Goal: Task Accomplishment & Management: Complete application form

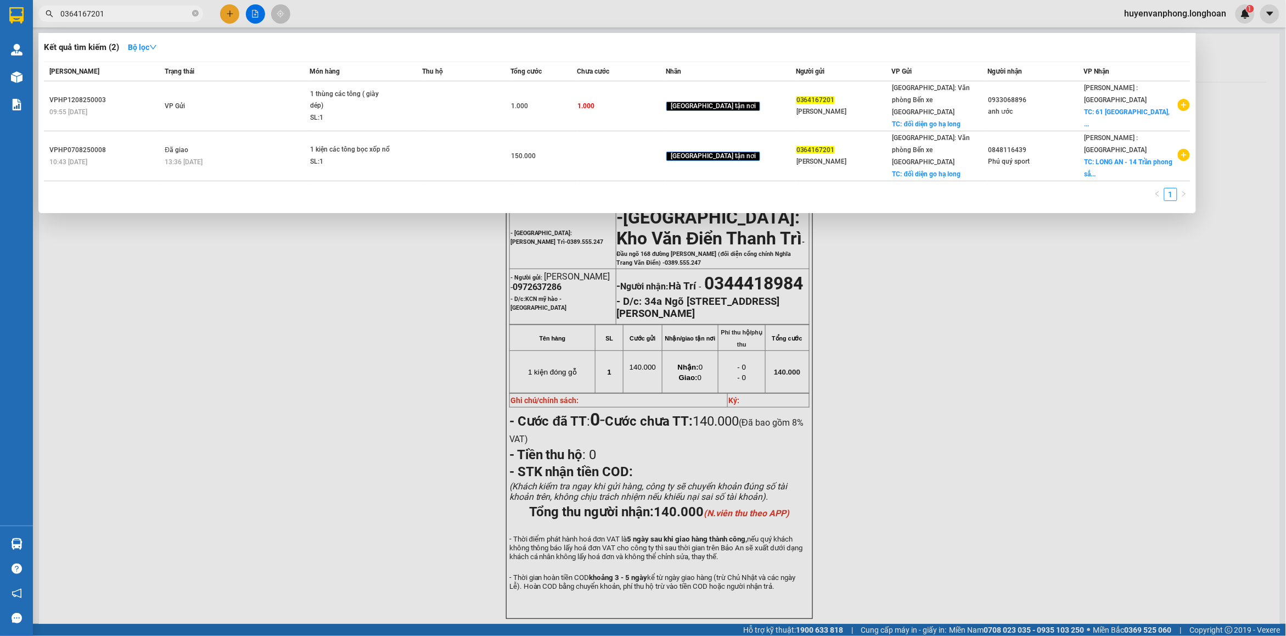
drag, startPoint x: 195, startPoint y: 12, endPoint x: 122, endPoint y: 18, distance: 73.2
click at [189, 12] on span "0364167201" at bounding box center [120, 13] width 165 height 16
click at [99, 19] on input "0364167201" at bounding box center [125, 14] width 130 height 12
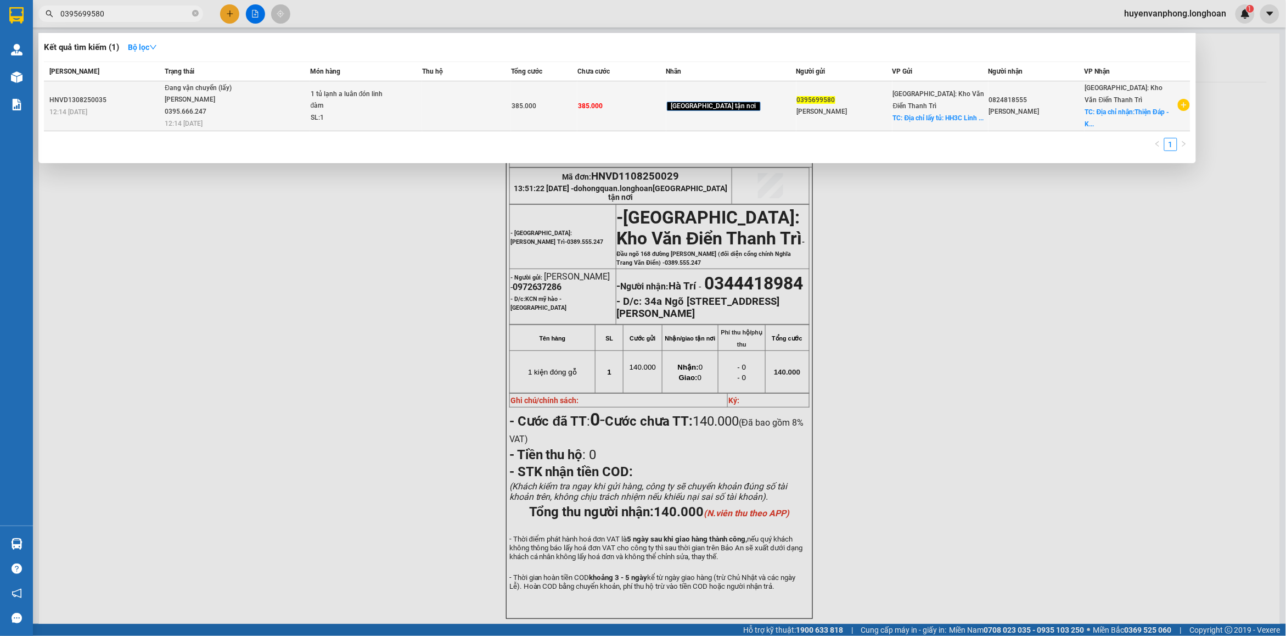
type input "0395699580"
click at [410, 113] on span "1 tủ lạnh a luân đón linh đàm SL: 1" at bounding box center [366, 106] width 111 height 36
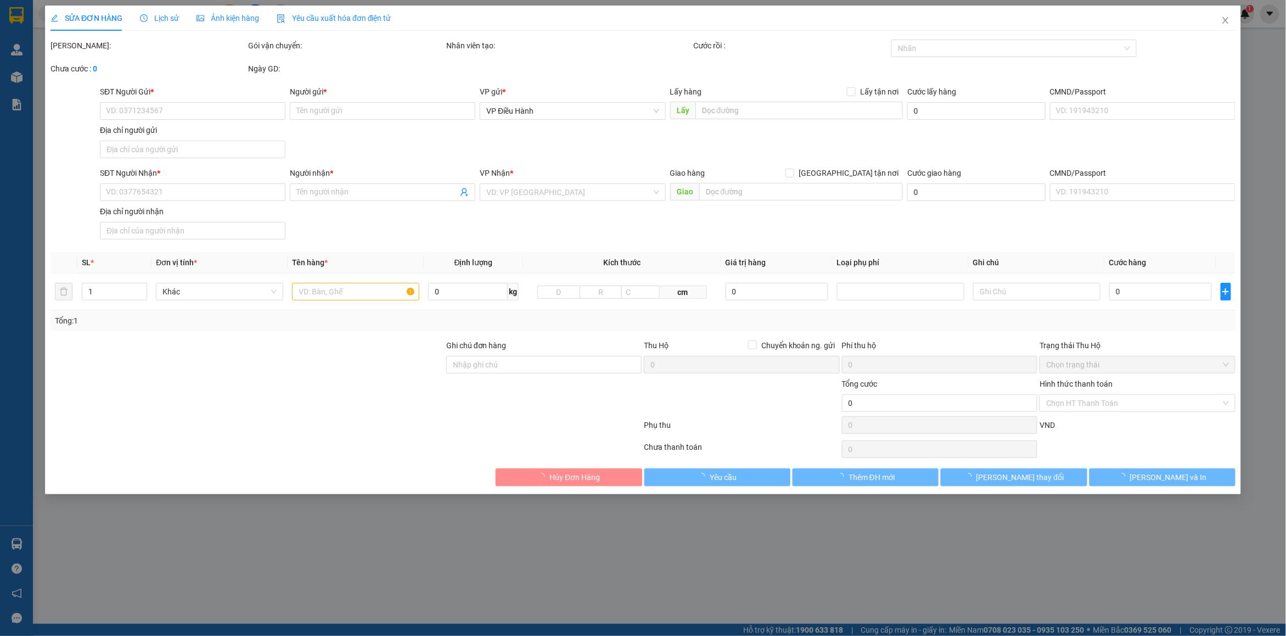
type input "0395699580"
type input "[PERSON_NAME]"
checkbox input "true"
type input "Địa chỉ lấy tủ: HH3C [PERSON_NAME], [GEOGRAPHIC_DATA], [GEOGRAPHIC_DATA]"
type input "0824818555"
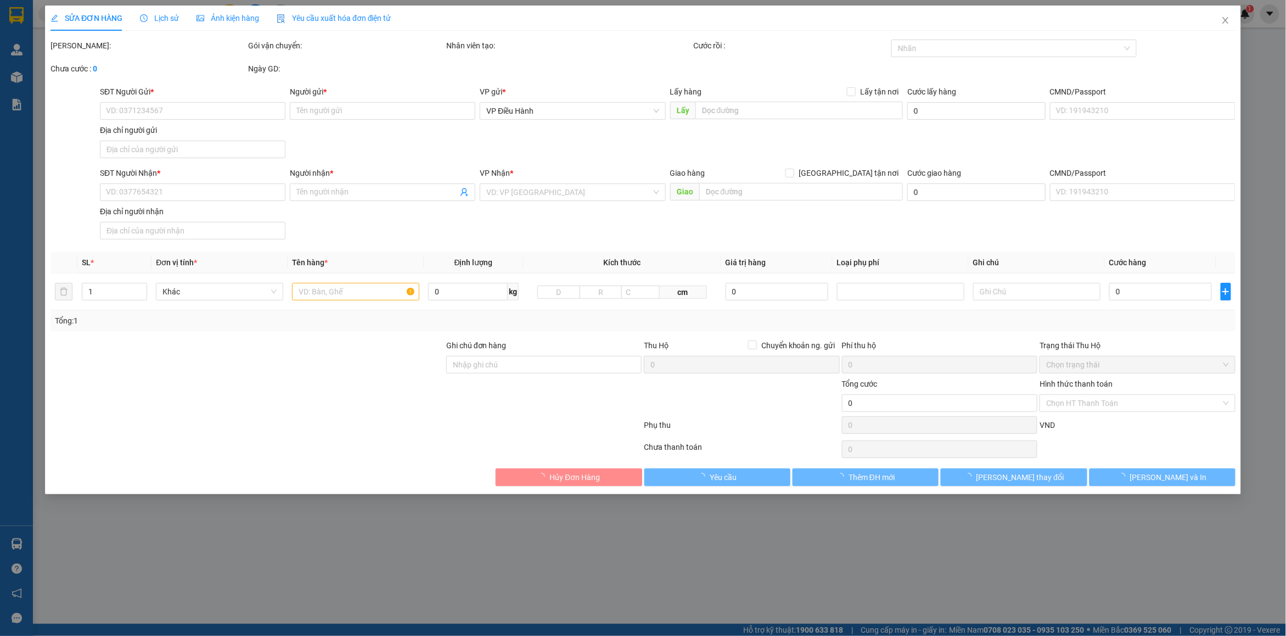
type input "[PERSON_NAME]"
checkbox input "true"
type input "Địa chỉ nhận:[PERSON_NAME][GEOGRAPHIC_DATA]"
type input "385.000"
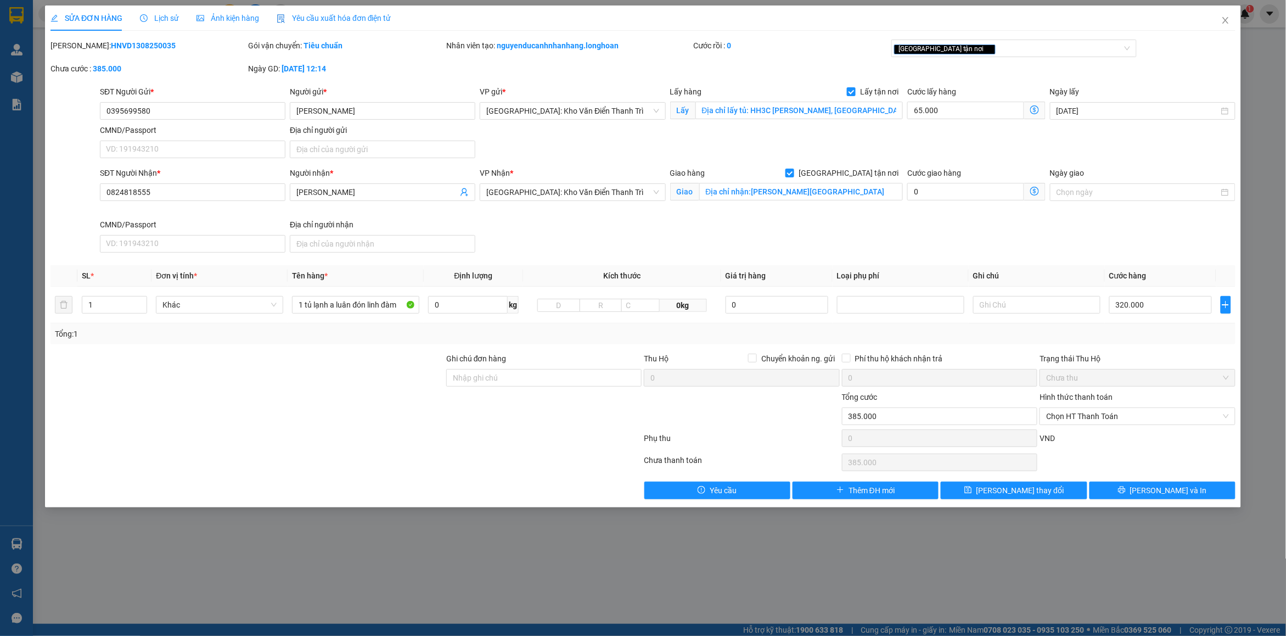
click at [160, 17] on span "Lịch sử" at bounding box center [159, 18] width 39 height 9
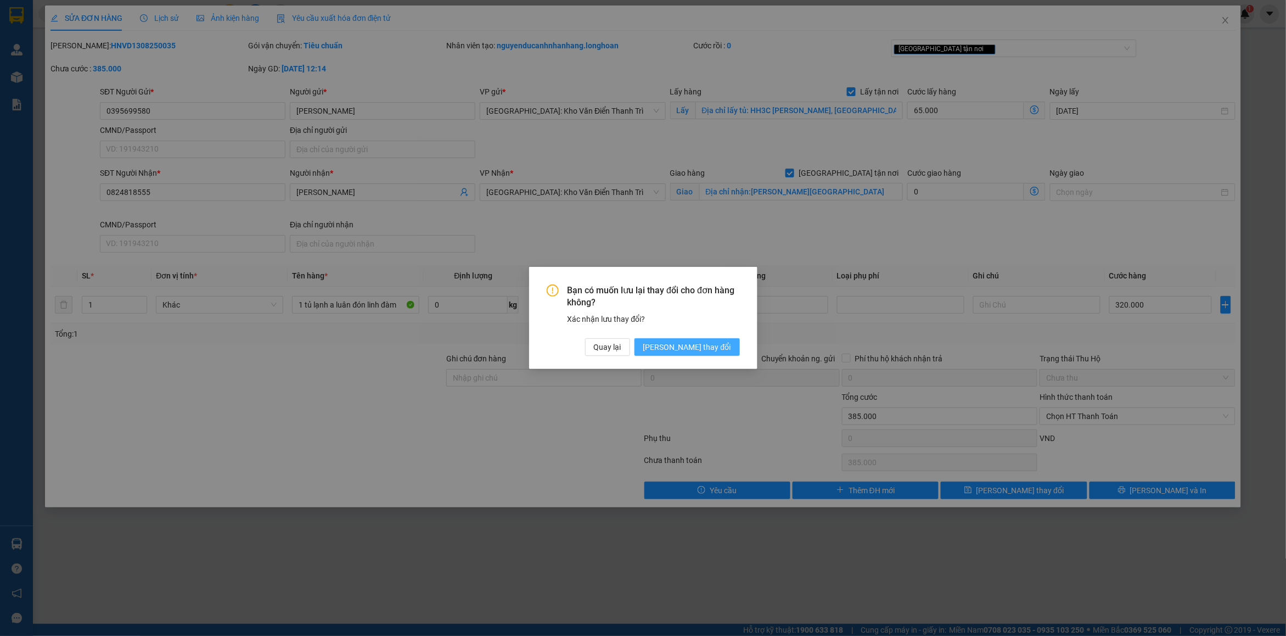
click at [711, 352] on span "[PERSON_NAME] thay đổi" at bounding box center [687, 347] width 88 height 12
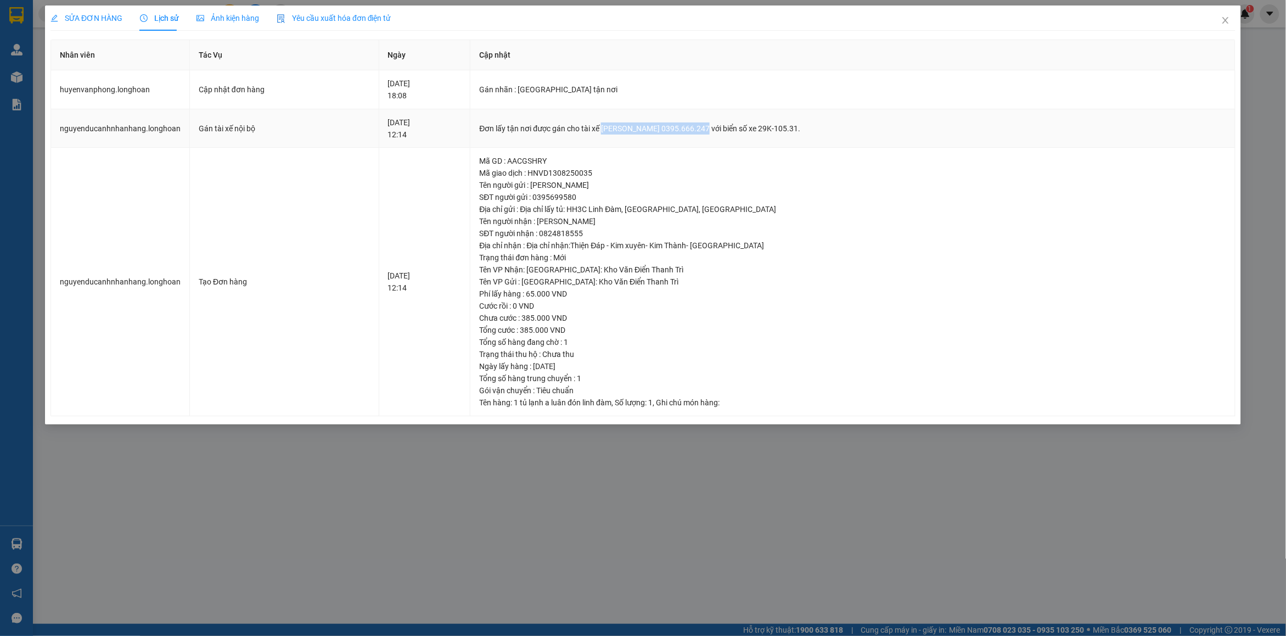
drag, startPoint x: 632, startPoint y: 127, endPoint x: 730, endPoint y: 127, distance: 98.2
click at [730, 127] on div "Đơn lấy tận nơi được gán cho tài xế [PERSON_NAME] 0395.666.247 với biển số xe 2…" at bounding box center [852, 128] width 747 height 12
copy div "[PERSON_NAME] 0395.666.247"
click at [1233, 22] on span "Close" at bounding box center [1225, 20] width 31 height 31
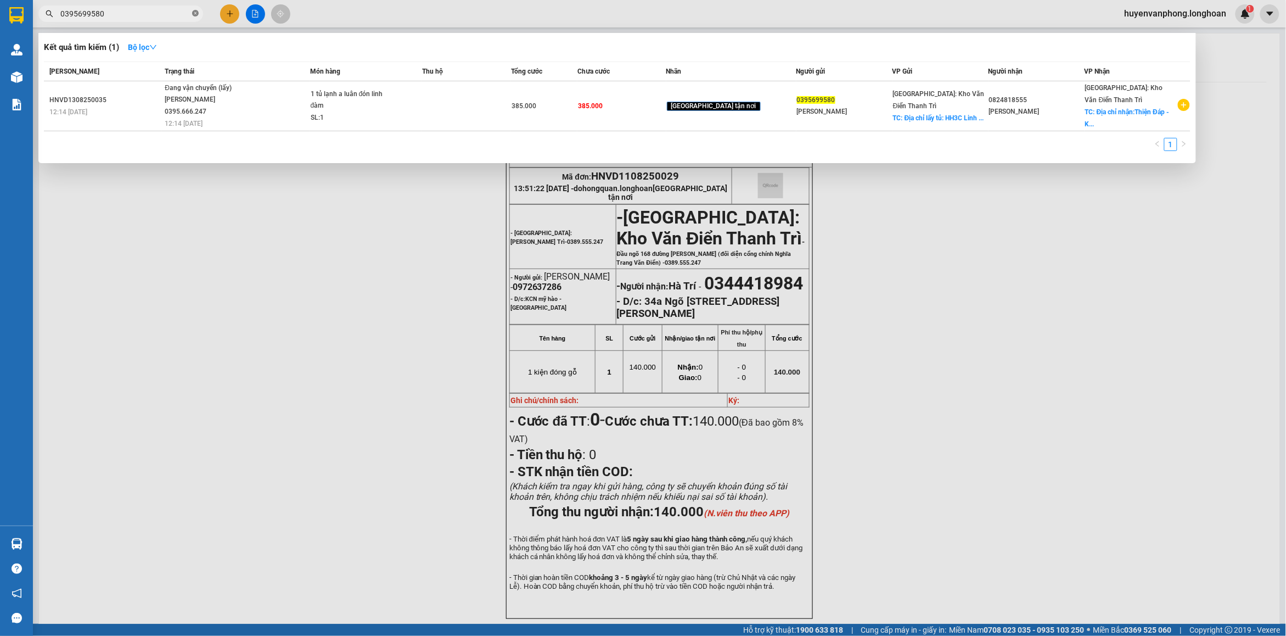
drag, startPoint x: 193, startPoint y: 14, endPoint x: 55, endPoint y: 20, distance: 137.9
click at [190, 14] on span "0395699580" at bounding box center [120, 13] width 165 height 16
click at [92, 16] on input "0395699580" at bounding box center [125, 14] width 130 height 12
click at [109, 19] on input "0395699580" at bounding box center [125, 14] width 130 height 12
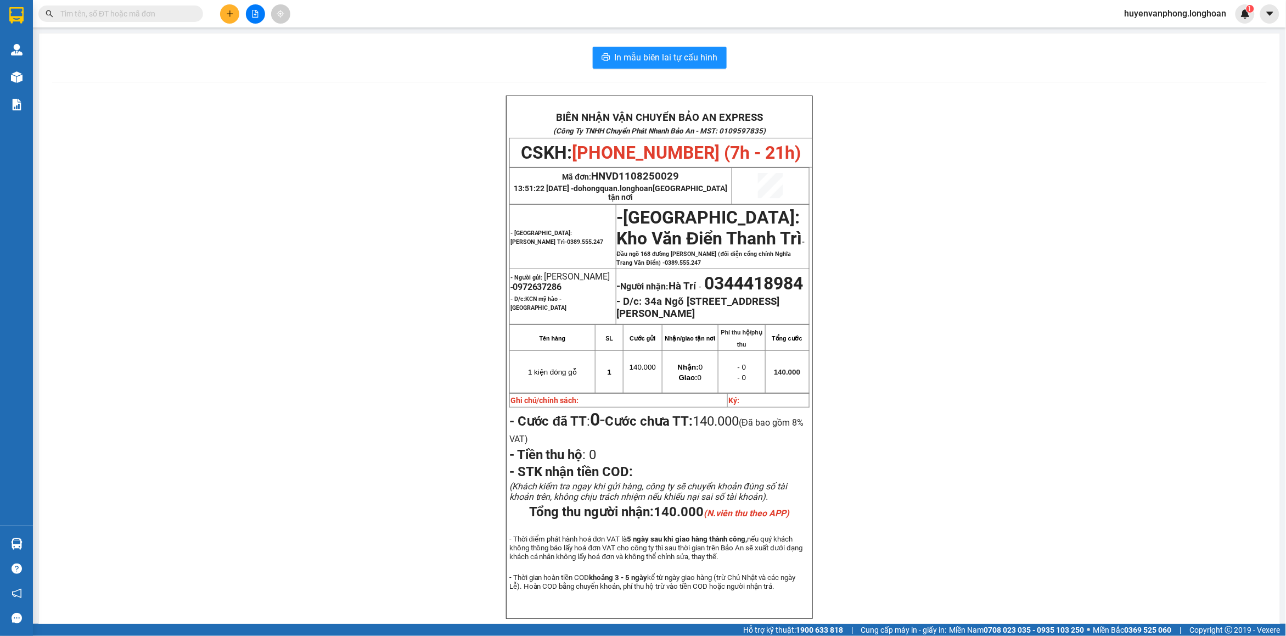
paste input "0866223066"
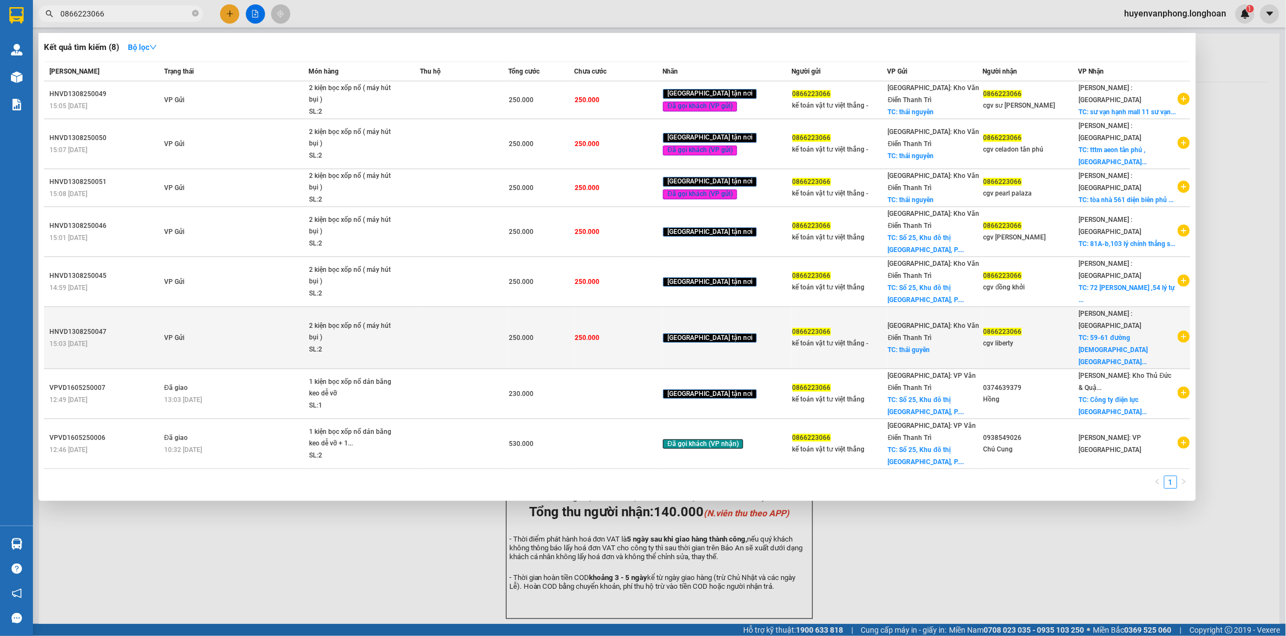
type input "0866223066"
click at [229, 307] on td "VP Gửi" at bounding box center [234, 338] width 147 height 62
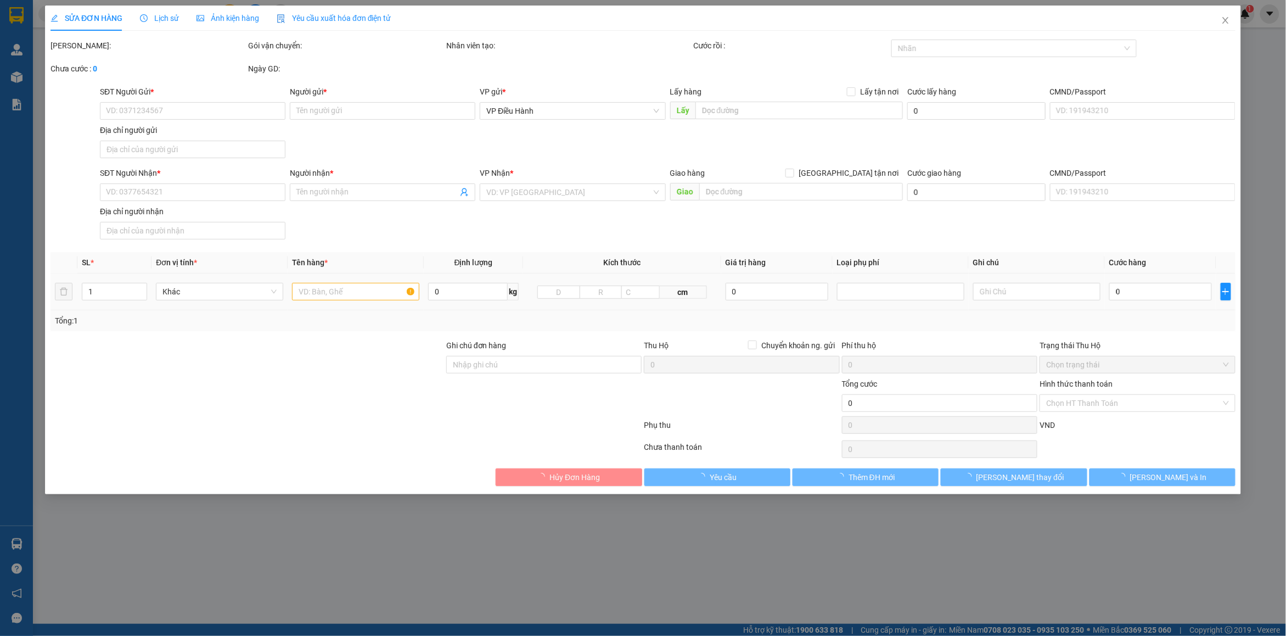
type input "0866223066"
type input "kế toán vật tư việt thắng -"
checkbox input "true"
type input "thái guyên"
type input "0866223066"
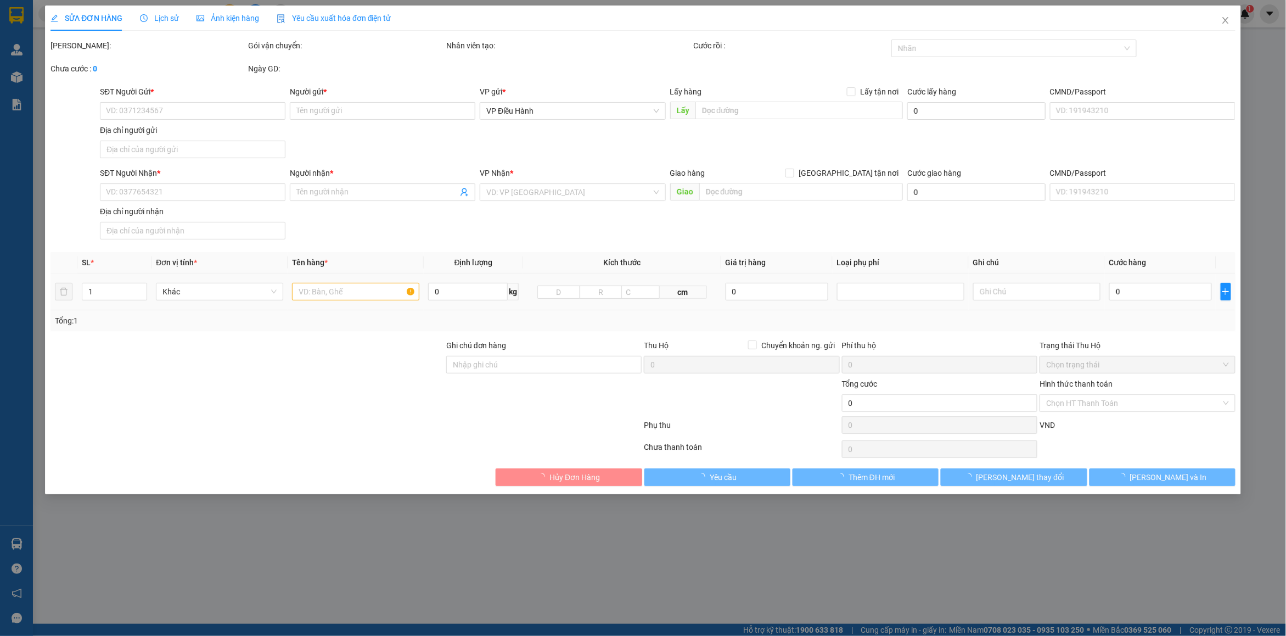
type input "cgv liberty"
checkbox input "true"
type input "59-61 [GEOGRAPHIC_DATA][DEMOGRAPHIC_DATA]"
type input "hàng giao nguyên kiện, hư vỡ ko đền"
type input "250.000"
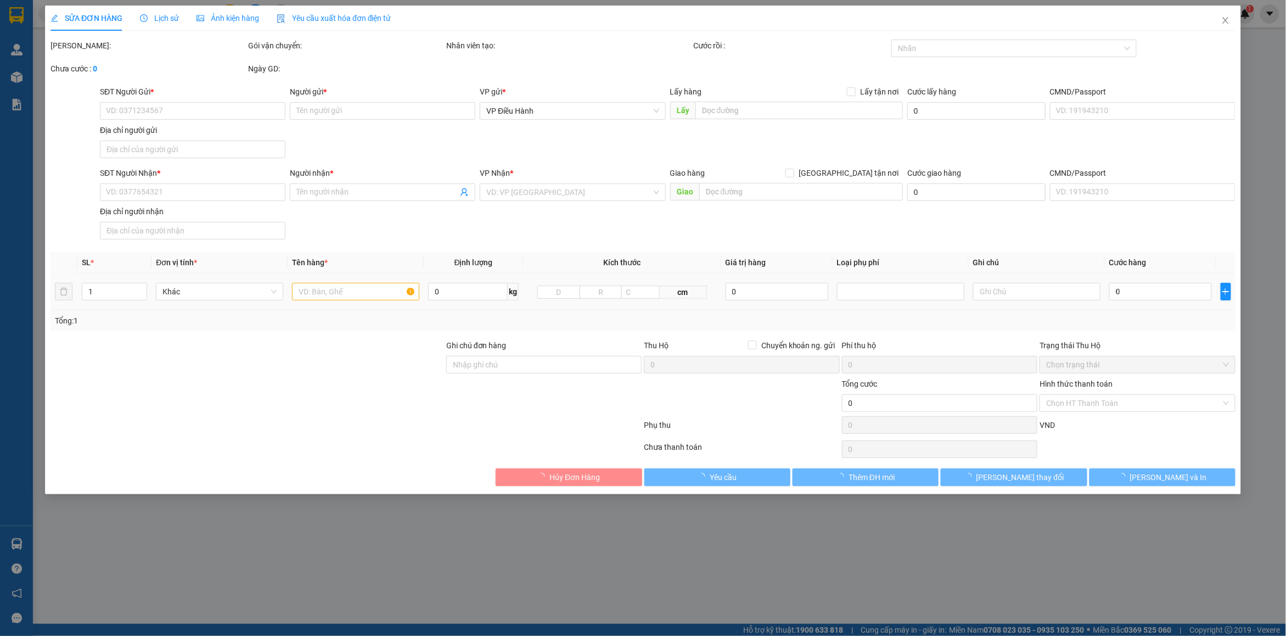
type input "250.000"
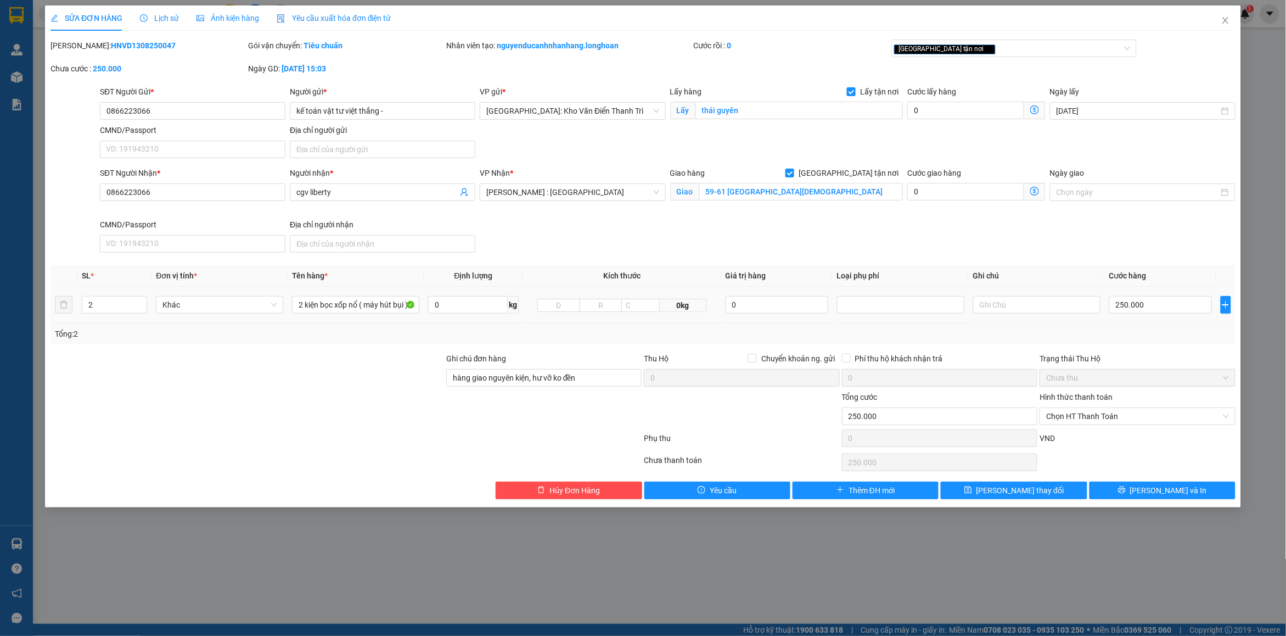
drag, startPoint x: 78, startPoint y: 43, endPoint x: 153, endPoint y: 43, distance: 74.6
click at [153, 43] on div "[PERSON_NAME]: HNVD1308250047" at bounding box center [147, 46] width 195 height 12
copy b "HNVD1308250047"
click at [1224, 22] on icon "close" at bounding box center [1225, 20] width 9 height 9
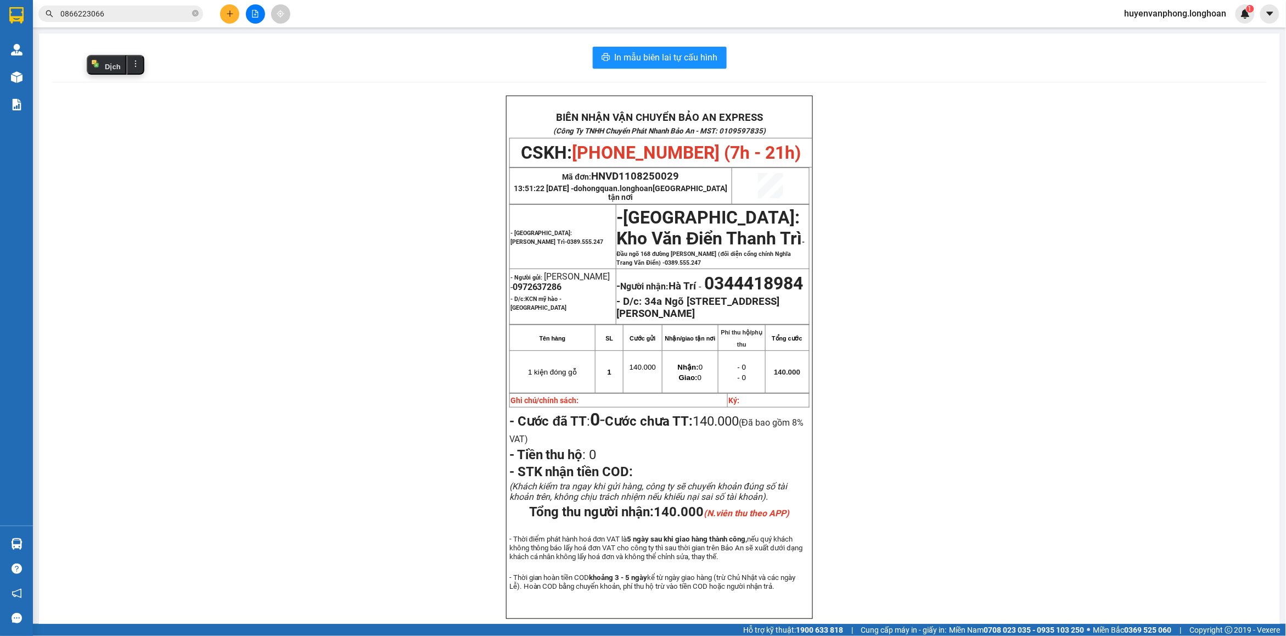
click at [116, 14] on input "0866223066" at bounding box center [125, 14] width 130 height 12
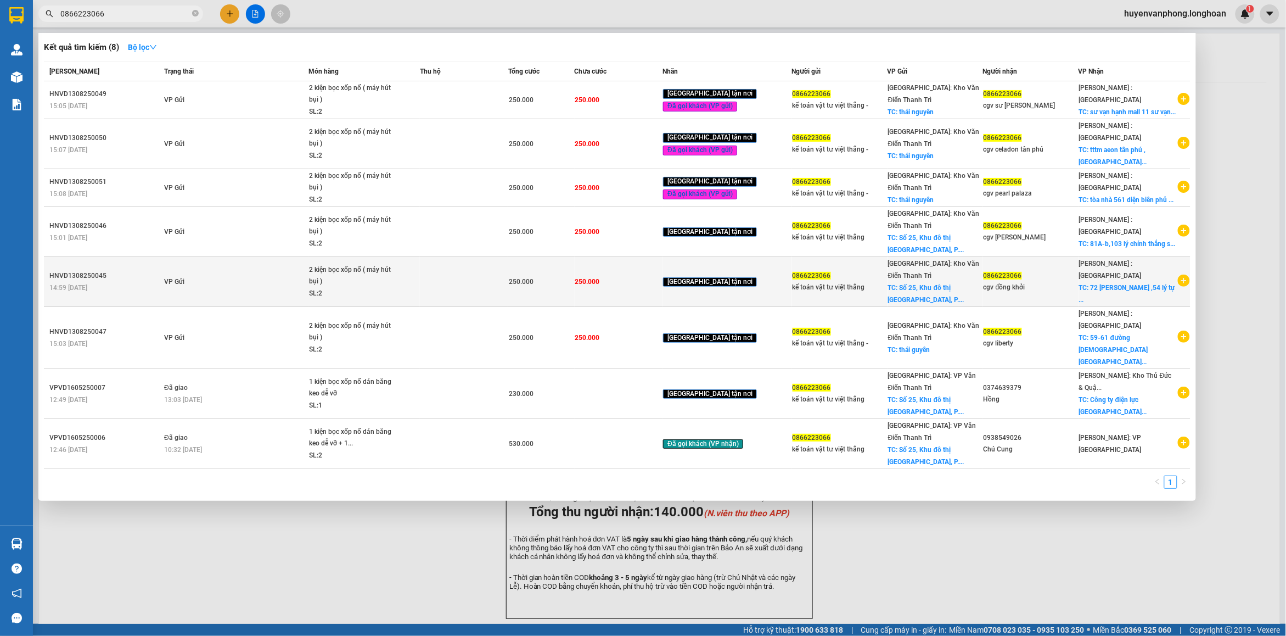
click at [209, 260] on td "VP Gửi" at bounding box center [234, 282] width 147 height 50
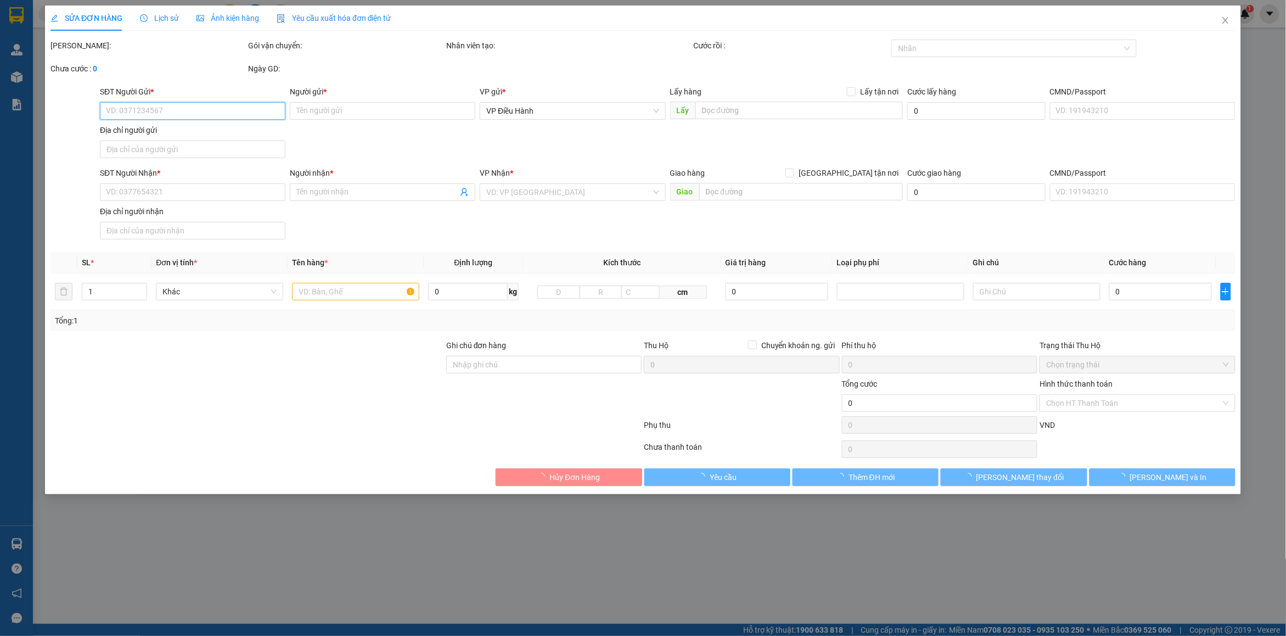
type input "0866223066"
type input "kế toán vật tư việt thắng"
checkbox input "true"
type input "Số 25, Khu đô thị [GEOGRAPHIC_DATA], [GEOGRAPHIC_DATA], [GEOGRAPHIC_DATA][PERSO…"
type input "0866223066"
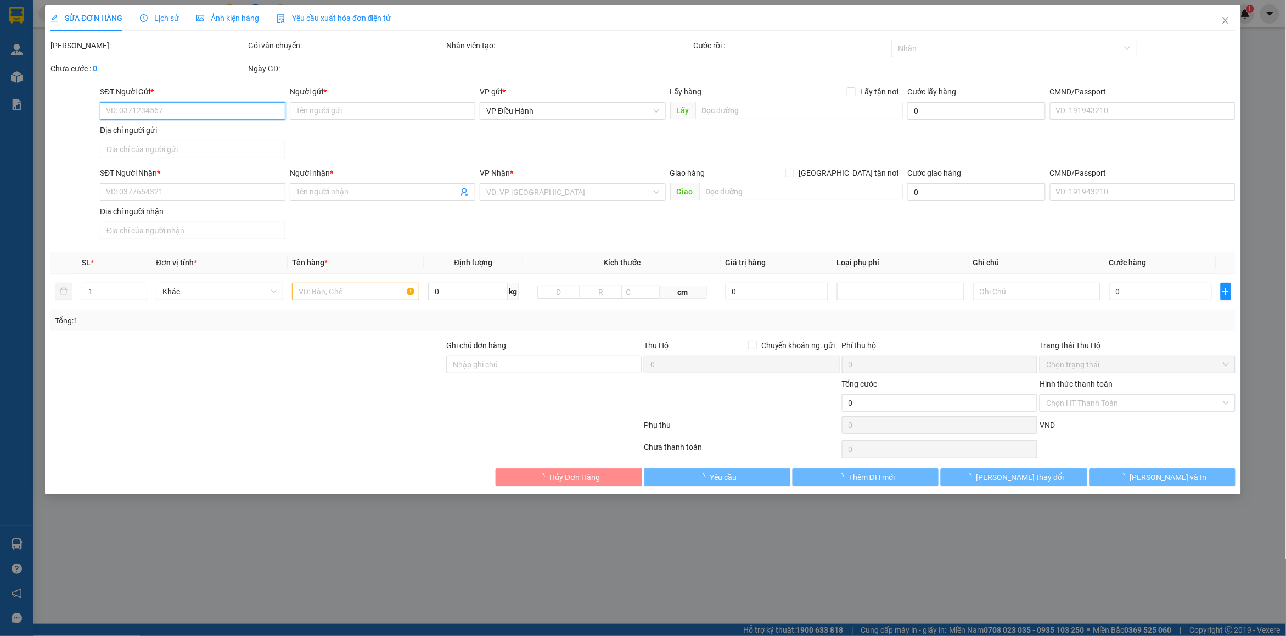
type input "cgv đồng khởi"
checkbox input "true"
type input "72 [PERSON_NAME] ,54 lý tự trọng bến nghé q1 hcm"
type input "hàng giao nguyên kiện, hư vỡ ko đền"
type input "250.000"
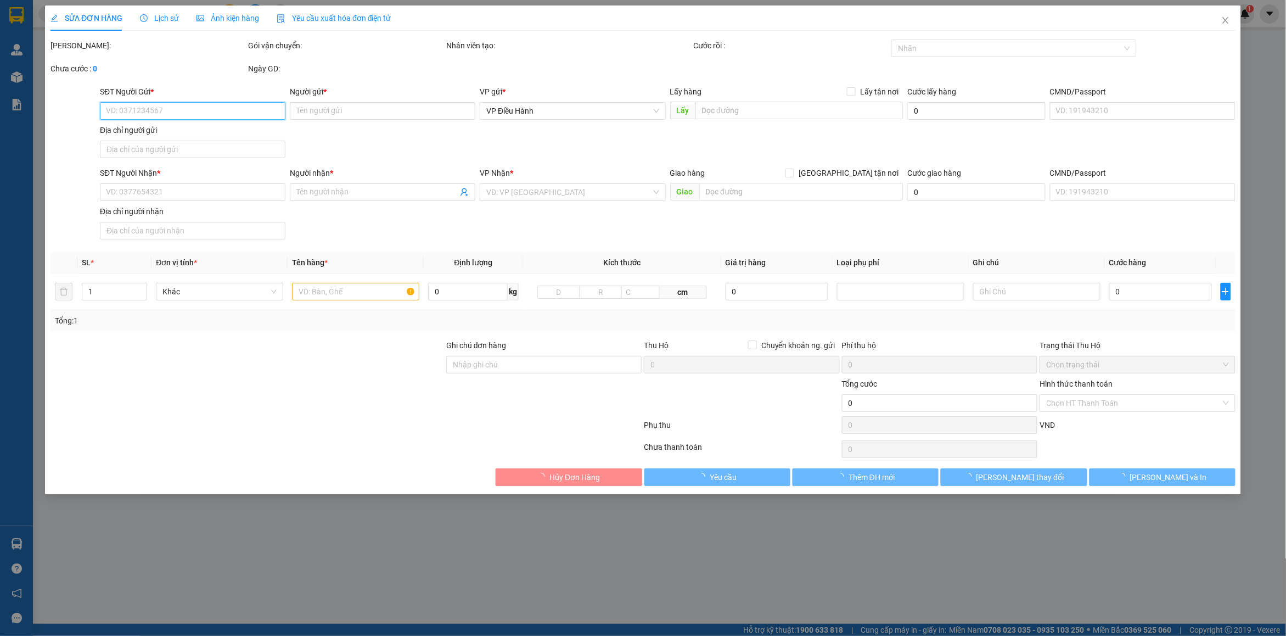
type input "250.000"
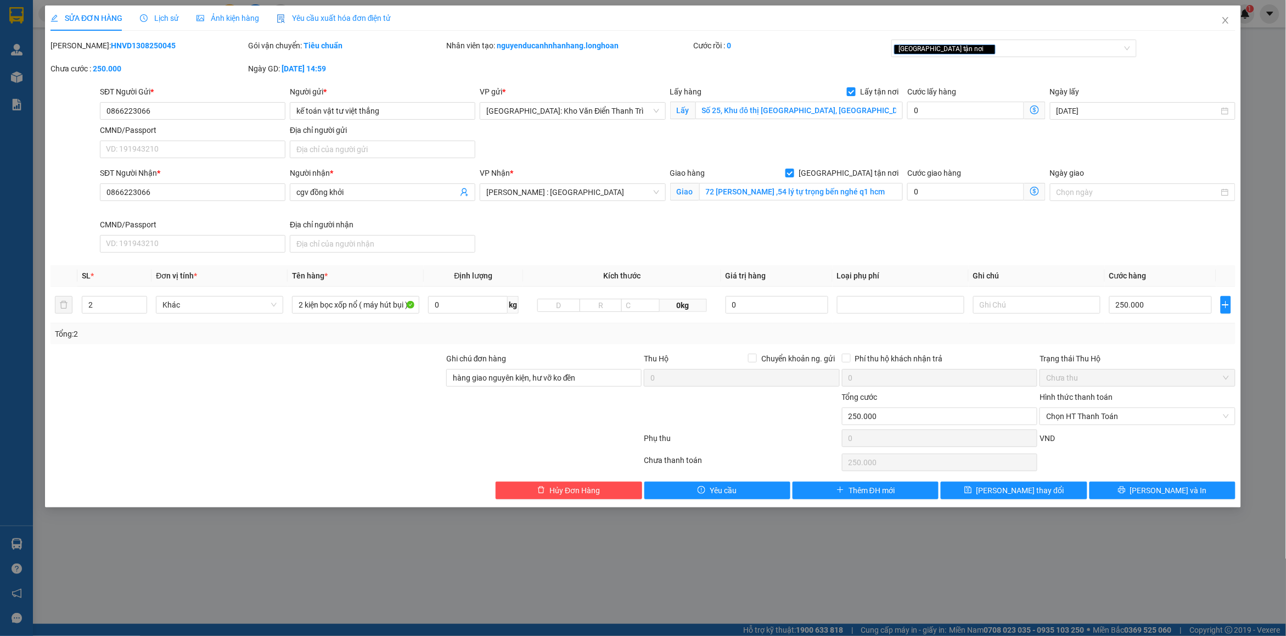
click at [111, 49] on b "HNVD1308250045" at bounding box center [143, 45] width 65 height 9
copy b "HNVD1308250045"
click at [1230, 21] on icon "close" at bounding box center [1225, 20] width 9 height 9
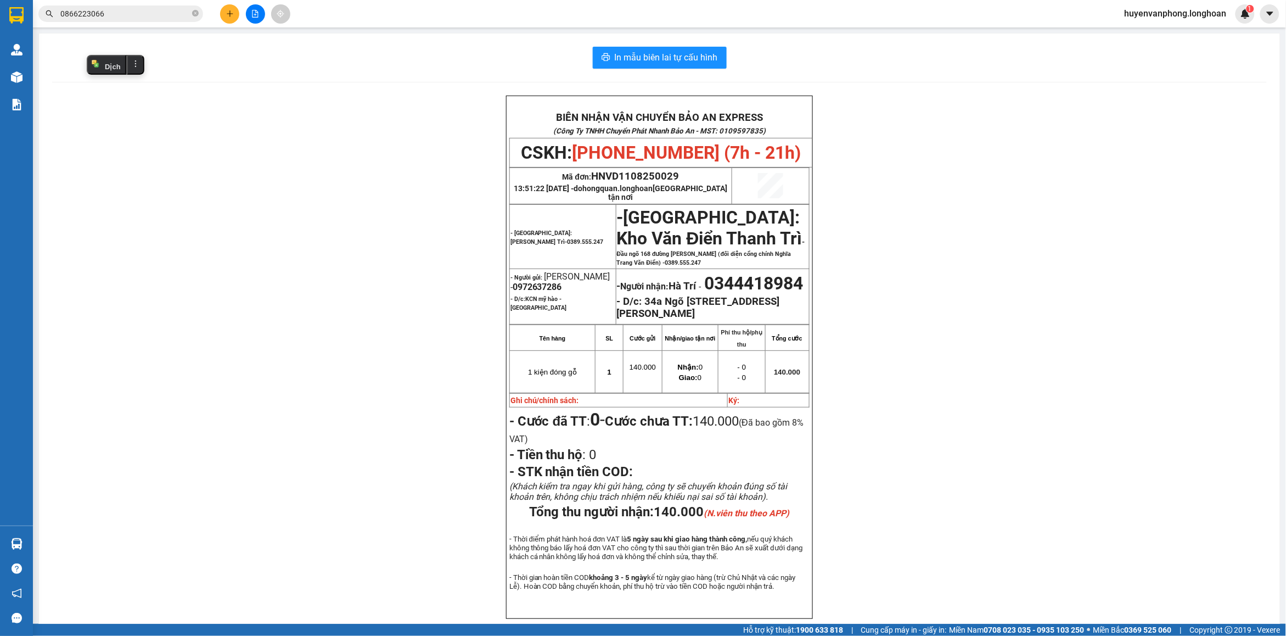
click at [122, 18] on input "0866223066" at bounding box center [125, 14] width 130 height 12
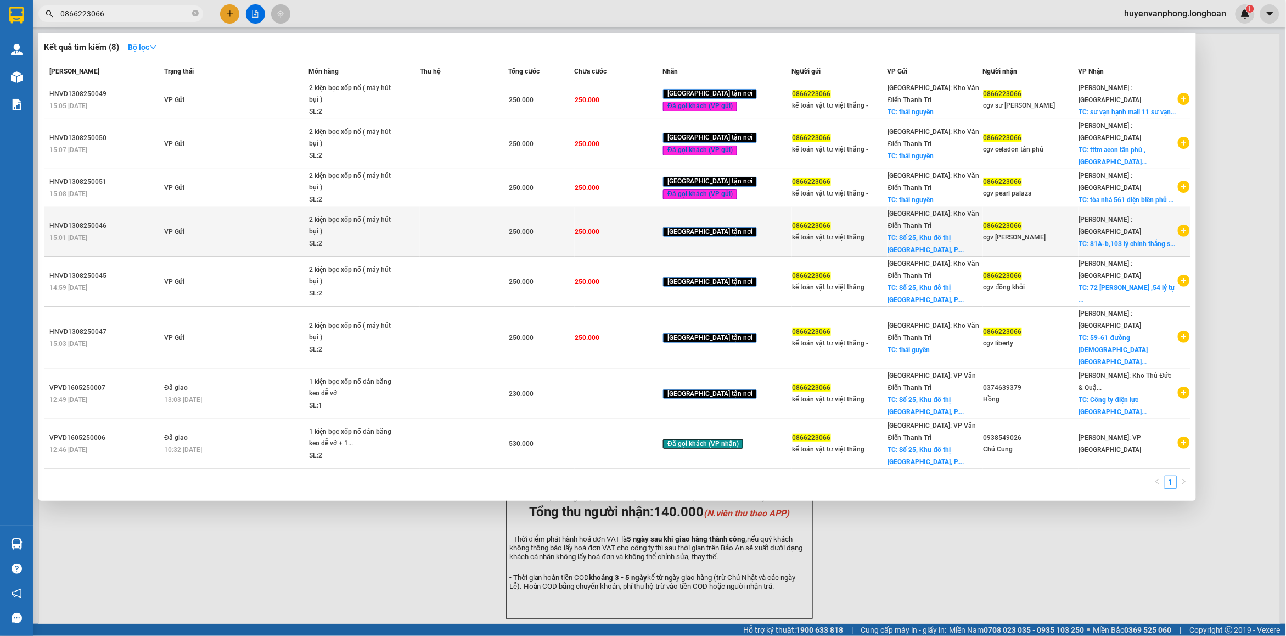
click at [161, 220] on div "HNVD1308250046" at bounding box center [104, 226] width 111 height 12
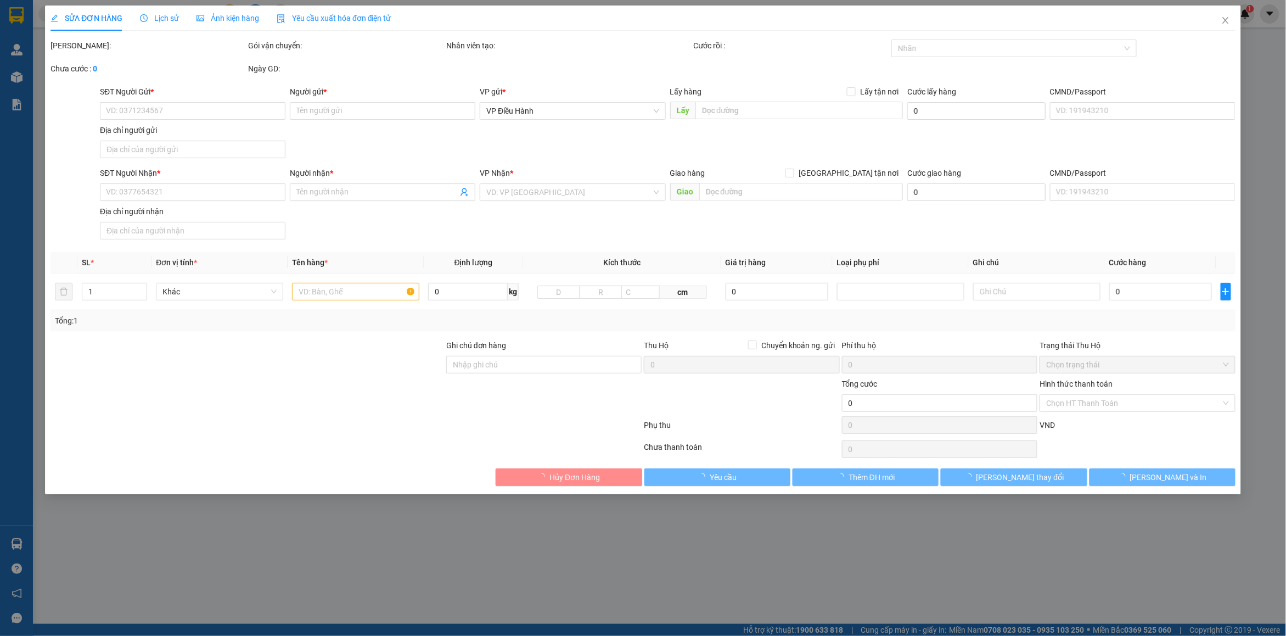
type input "0866223066"
type input "kế toán vật tư việt thắng"
checkbox input "true"
type input "Số 25, Khu đô thị [GEOGRAPHIC_DATA], [GEOGRAPHIC_DATA], [GEOGRAPHIC_DATA][PERSO…"
type input "0866223066"
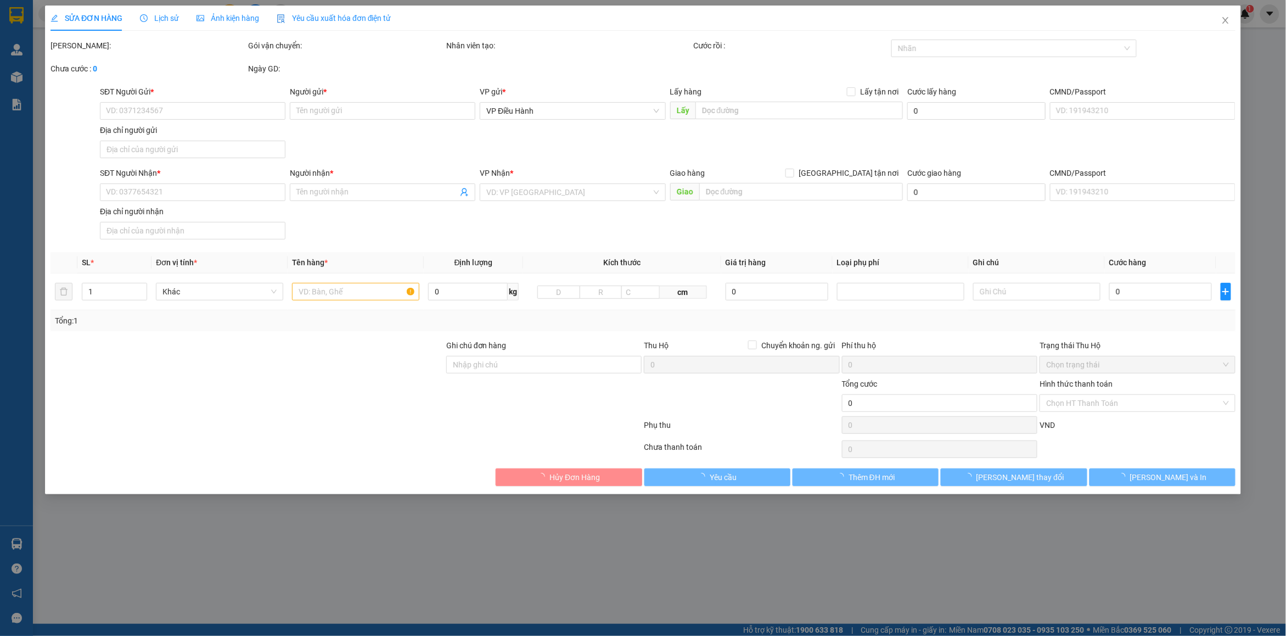
type input "cgv [PERSON_NAME]"
checkbox input "true"
type input "81A-b,103 lý chính thắng số 278A,280 nam kỳ khởi nghĩa võ thị sáu q3,hcm"
type input "hàng giao nguyên kiện, hư vỡ ko đền"
type input "250.000"
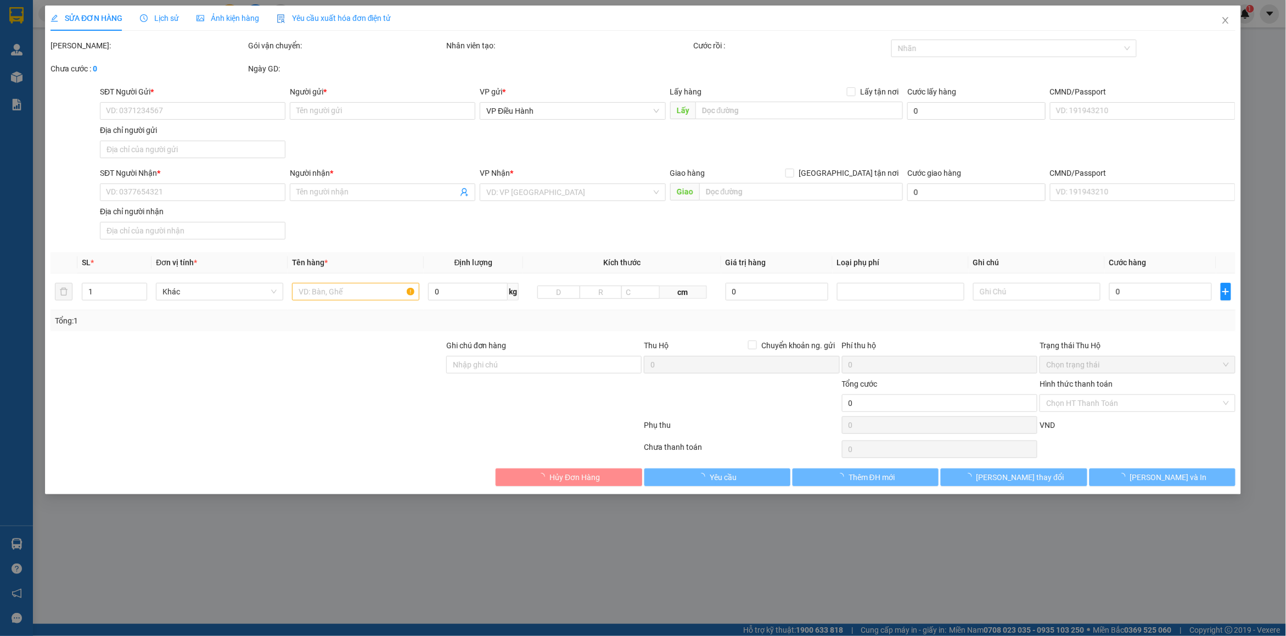
type input "250.000"
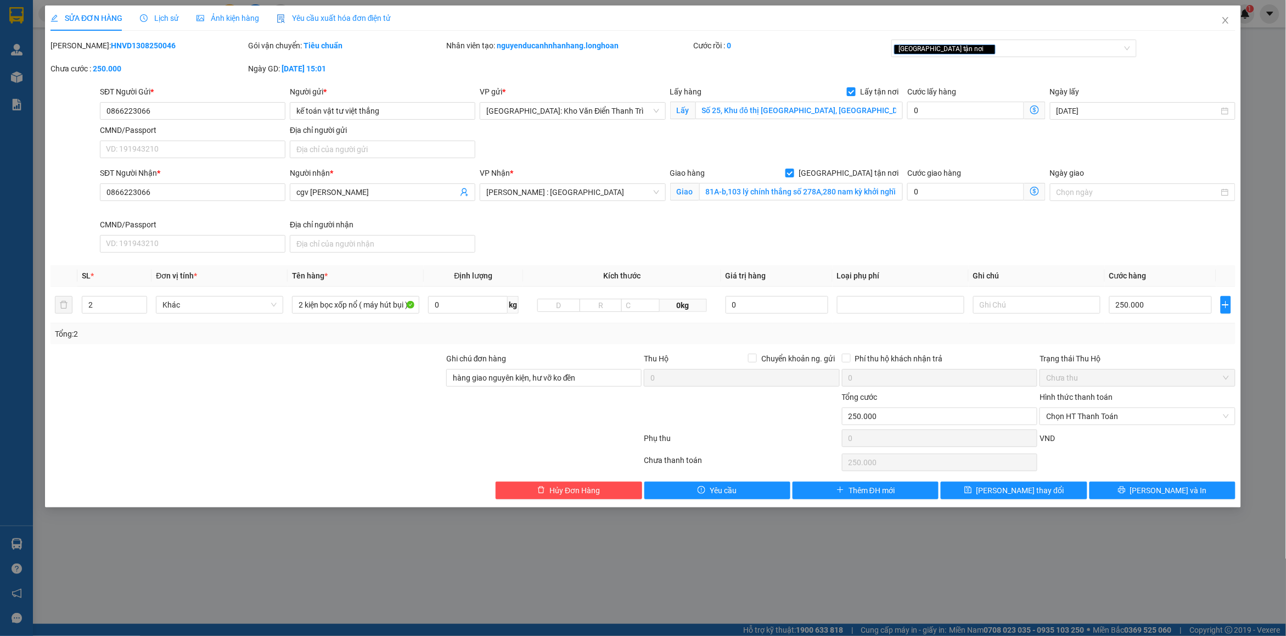
click at [111, 45] on b "HNVD1308250046" at bounding box center [143, 45] width 65 height 9
copy b "HNVD1308250046"
click at [1228, 25] on icon "close" at bounding box center [1225, 20] width 9 height 9
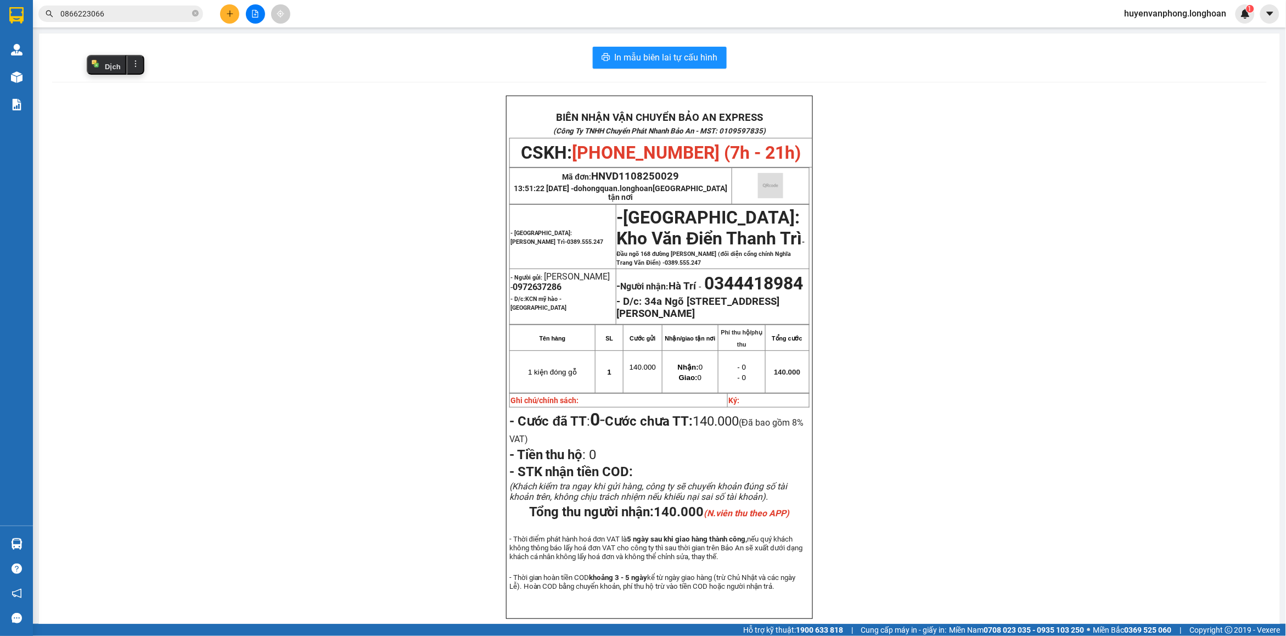
click at [143, 6] on span "0866223066" at bounding box center [120, 13] width 165 height 16
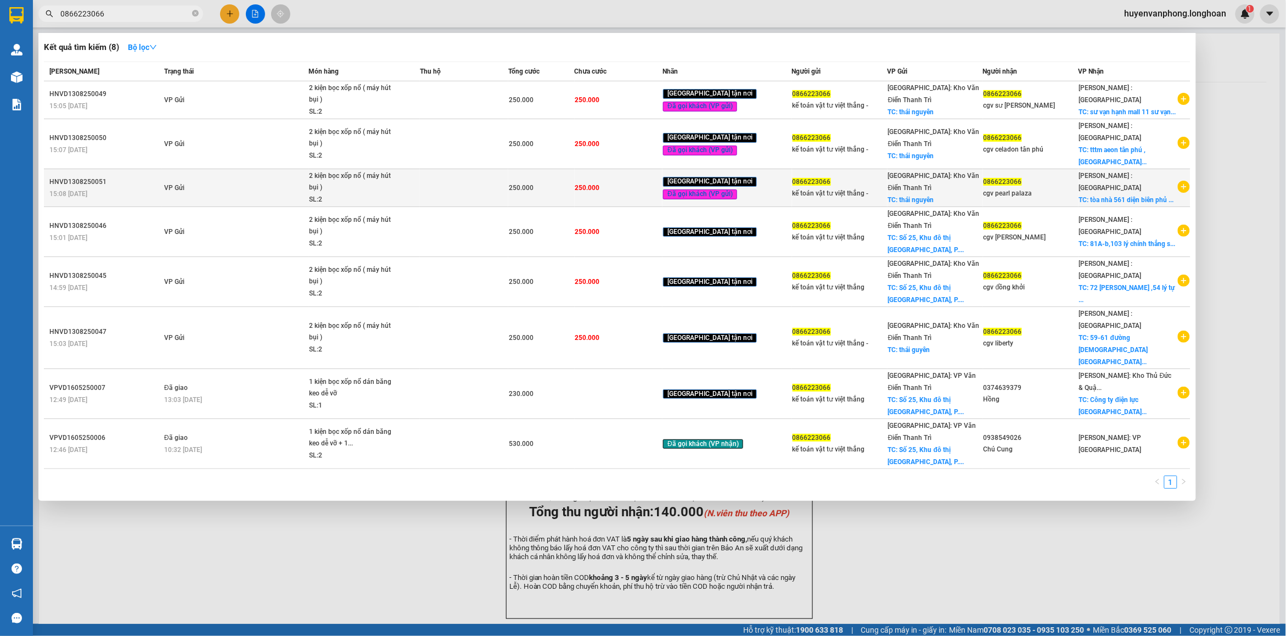
click at [216, 179] on td "VP Gửi" at bounding box center [234, 188] width 147 height 38
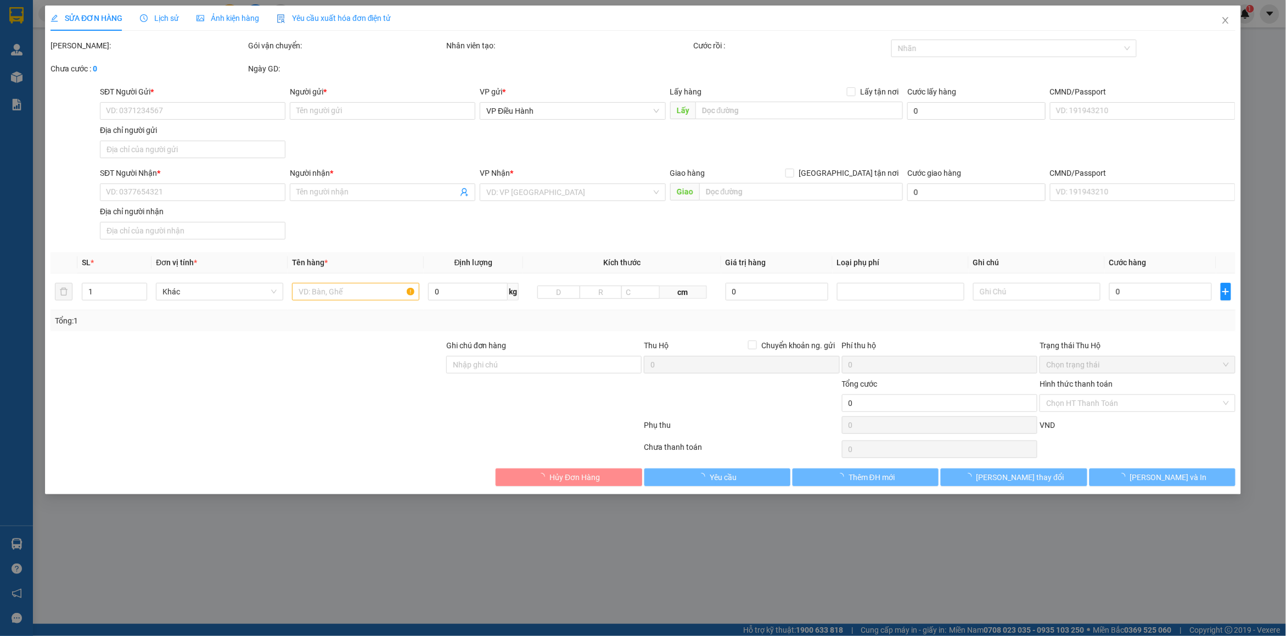
type input "0866223066"
type input "kế toán vật tư việt thắng -"
checkbox input "true"
type input "thái nguyên"
type input "0866223066"
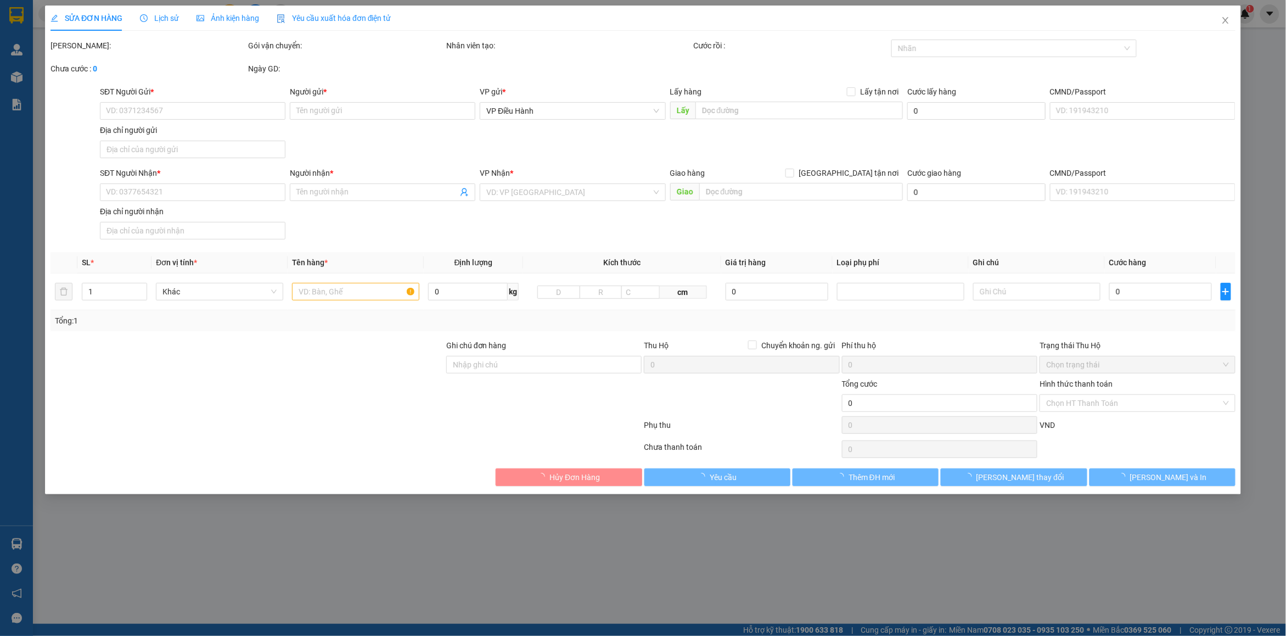
type input "cgv pearl palaza"
checkbox input "true"
type input "tòa nhà 561 diện biên phủ p25 ,[GEOGRAPHIC_DATA] , hcm"
type input "hàng giao nguyên kiện, hư vỡ ko đền"
type input "250.000"
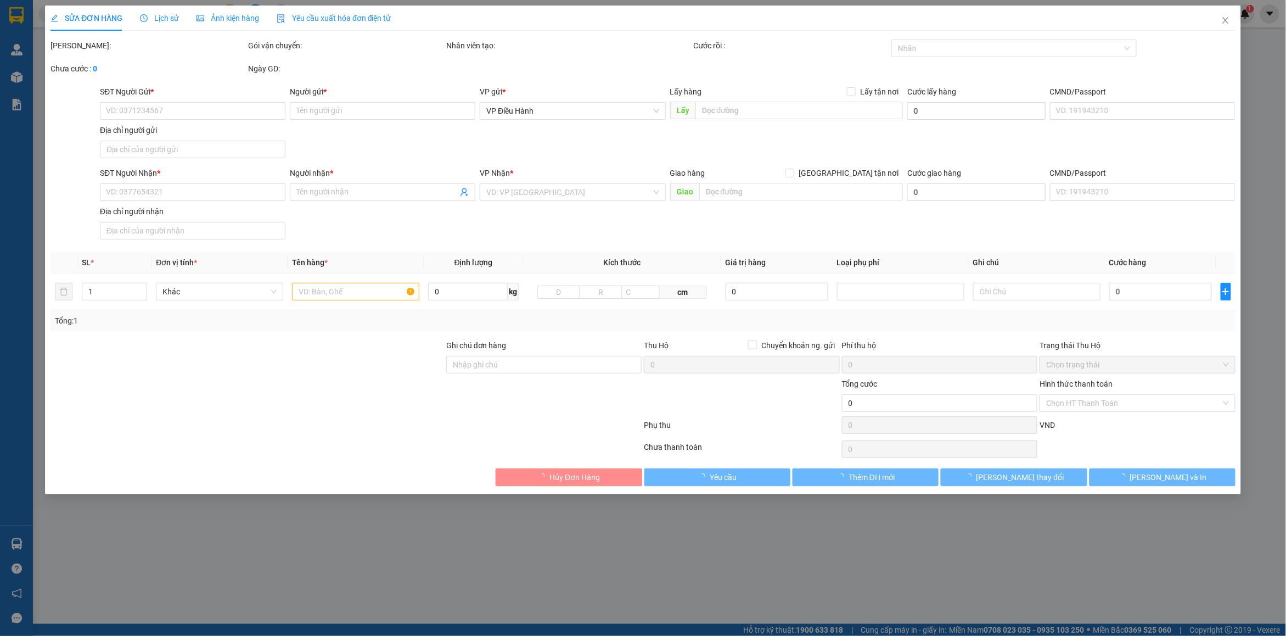
type input "250.000"
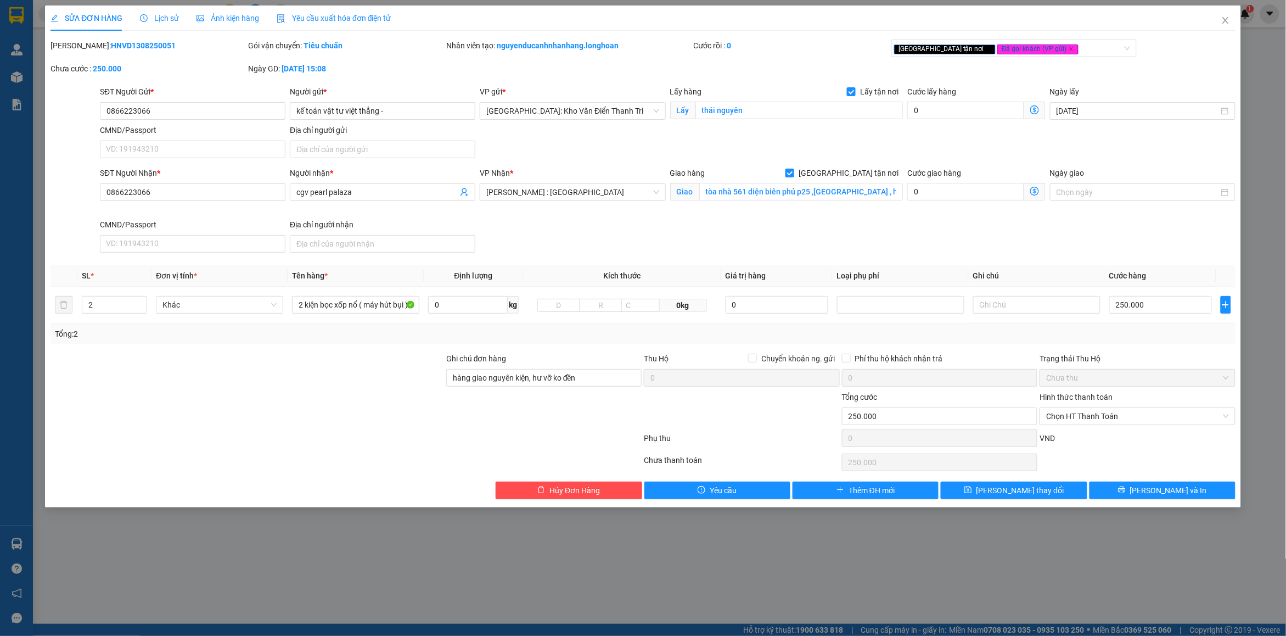
drag, startPoint x: 76, startPoint y: 45, endPoint x: 155, endPoint y: 53, distance: 79.9
click at [155, 53] on div "[PERSON_NAME]: HNVD1308250051" at bounding box center [148, 51] width 198 height 23
copy b "HNVD1308250051"
click at [1224, 23] on icon "close" at bounding box center [1225, 20] width 9 height 9
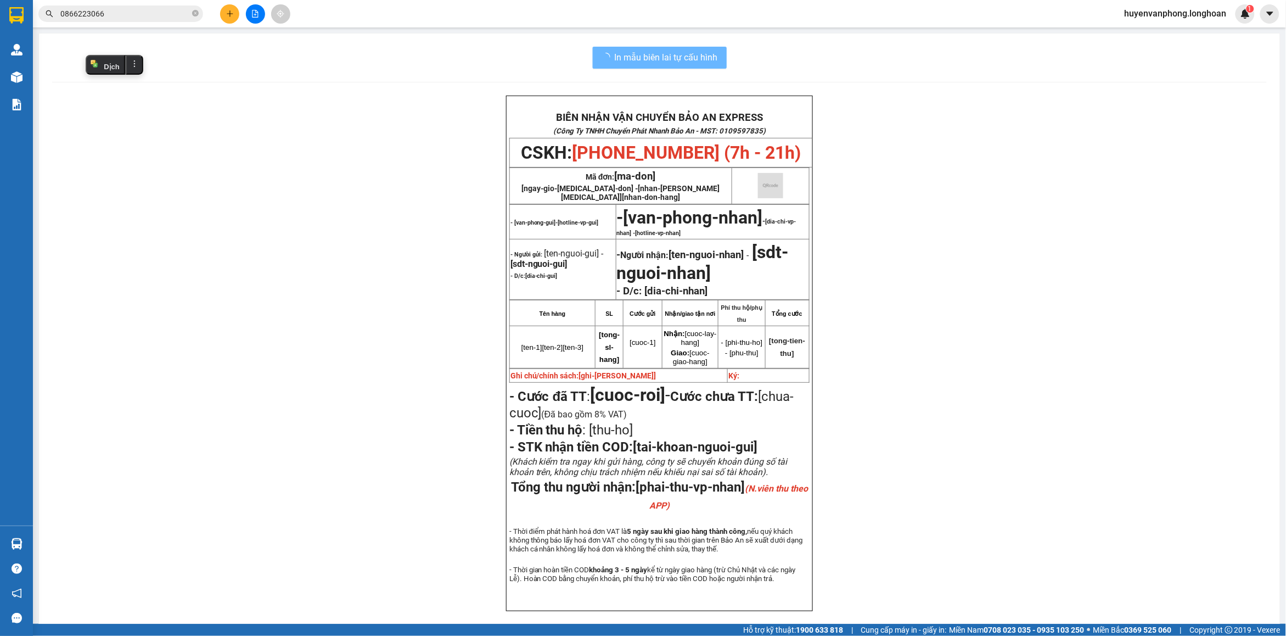
click at [137, 13] on input "0866223066" at bounding box center [125, 14] width 130 height 12
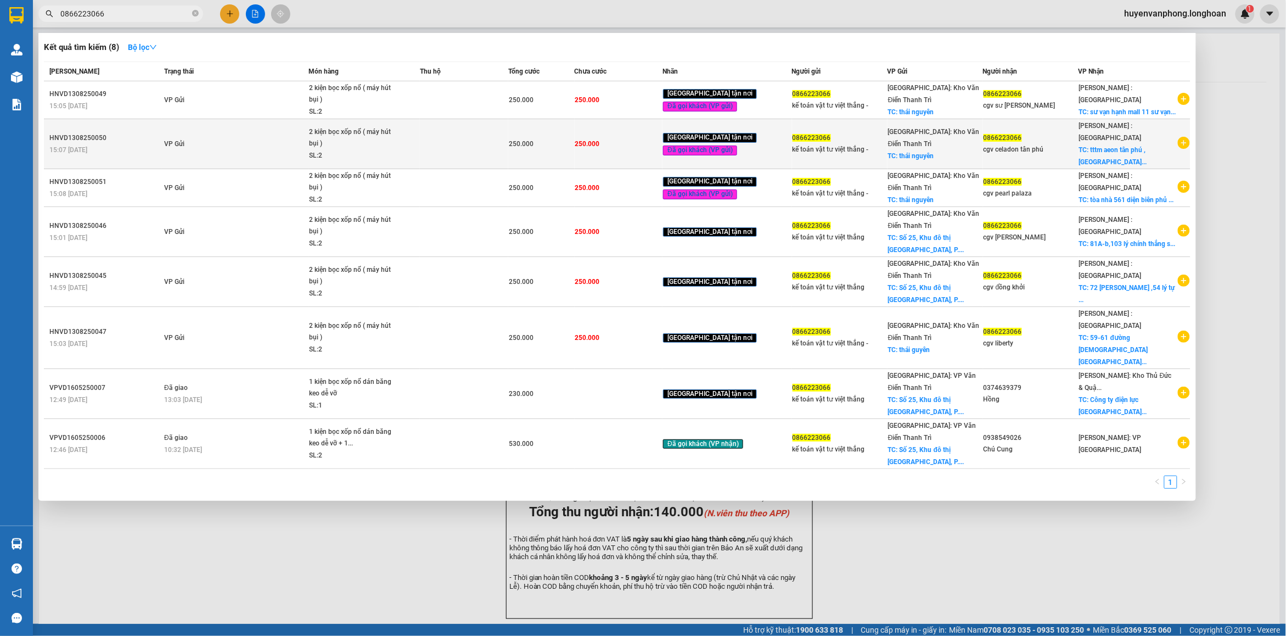
click at [185, 129] on td "VP Gửi" at bounding box center [234, 144] width 147 height 50
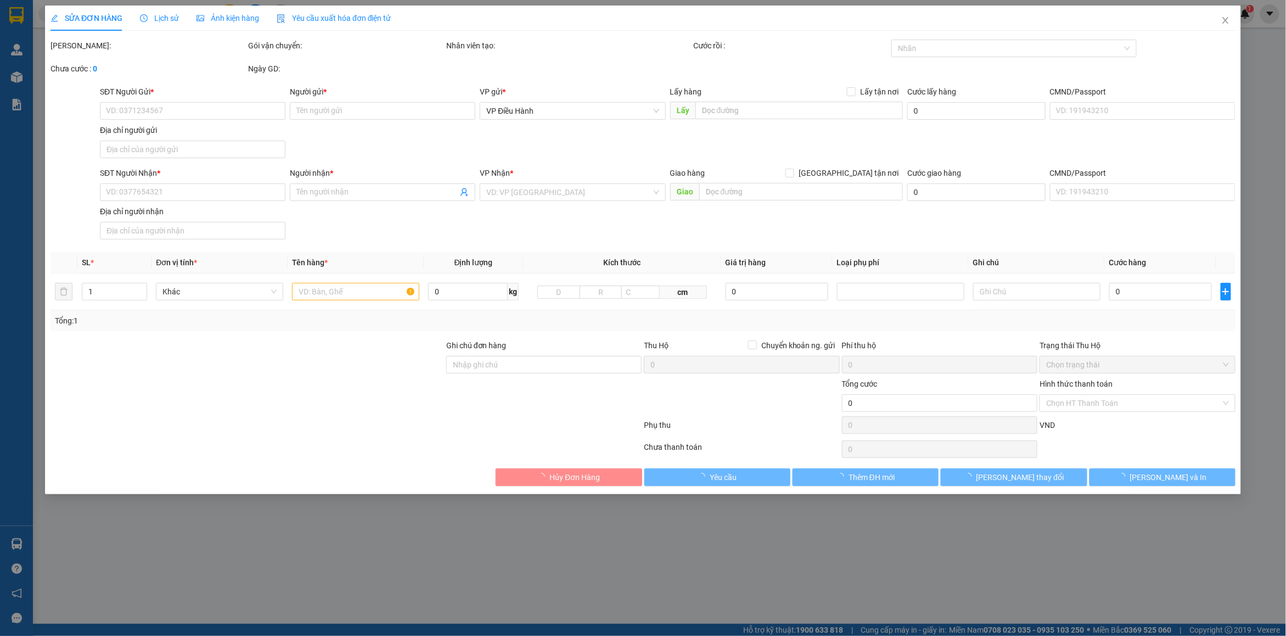
type input "0866223066"
type input "kế toán vật tư việt thắng -"
checkbox input "true"
type input "thái nguyên"
type input "0866223066"
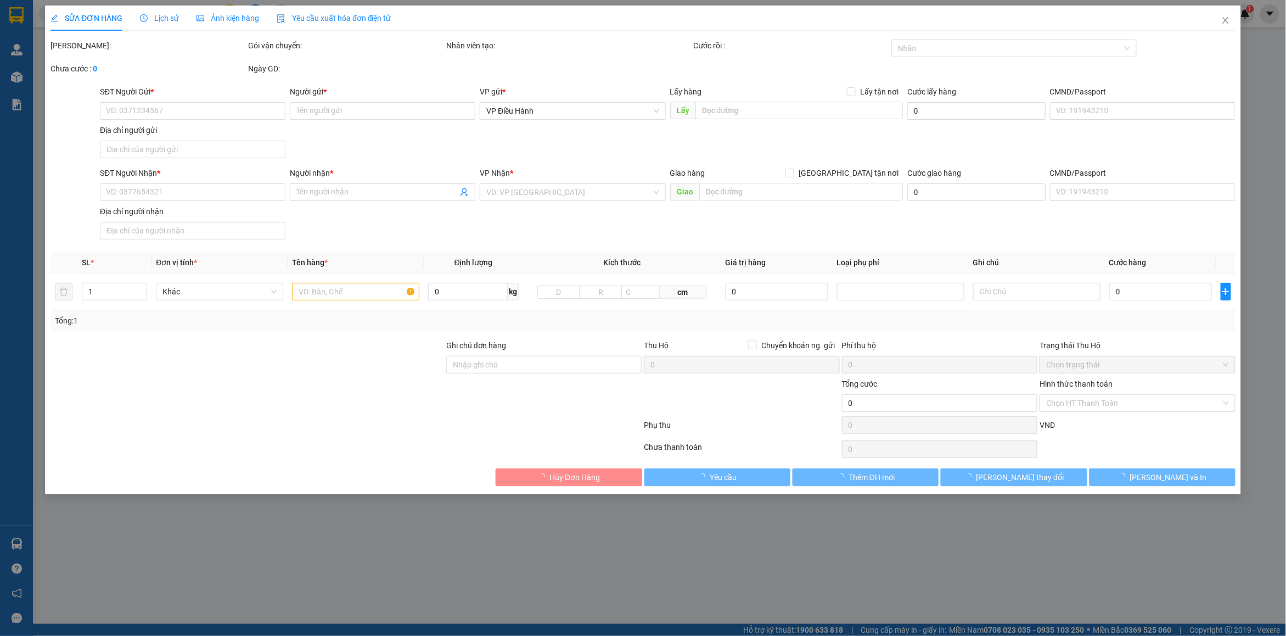
type input "cgv celadon tân phú"
checkbox input "true"
type input "tttm [GEOGRAPHIC_DATA] ,[GEOGRAPHIC_DATA],[GEOGRAPHIC_DATA] [GEOGRAPHIC_DATA] k…"
type input "hàng giao nguyên kiện, hư vỡ ko đền"
type input "250.000"
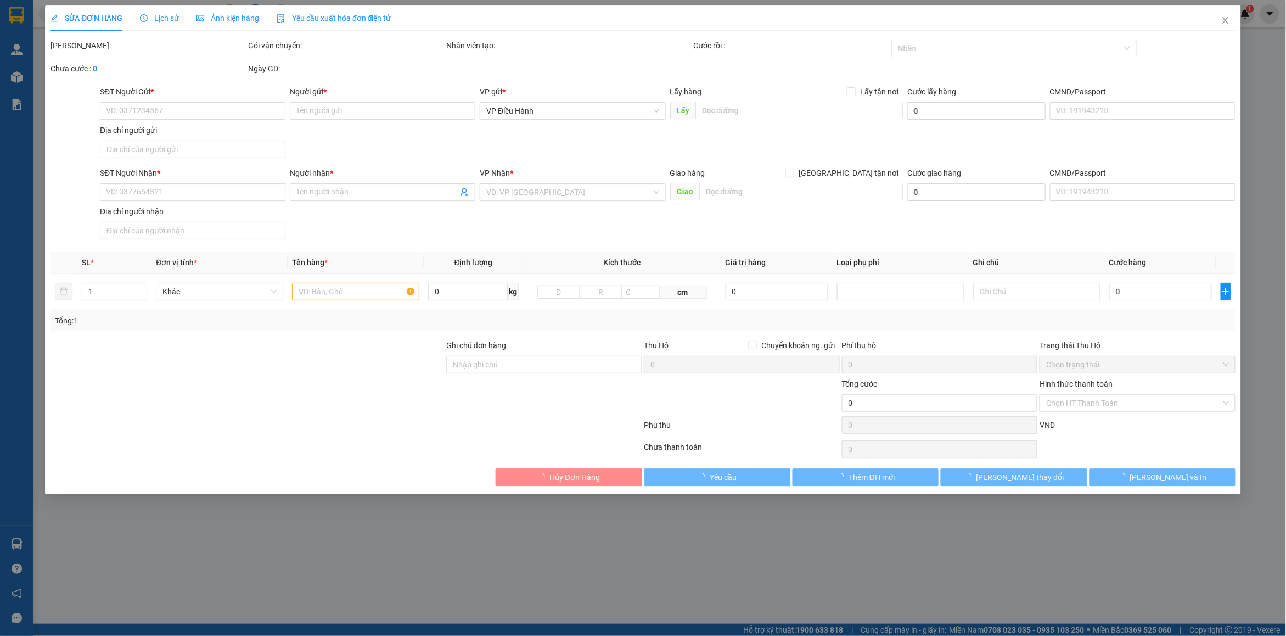
type input "250.000"
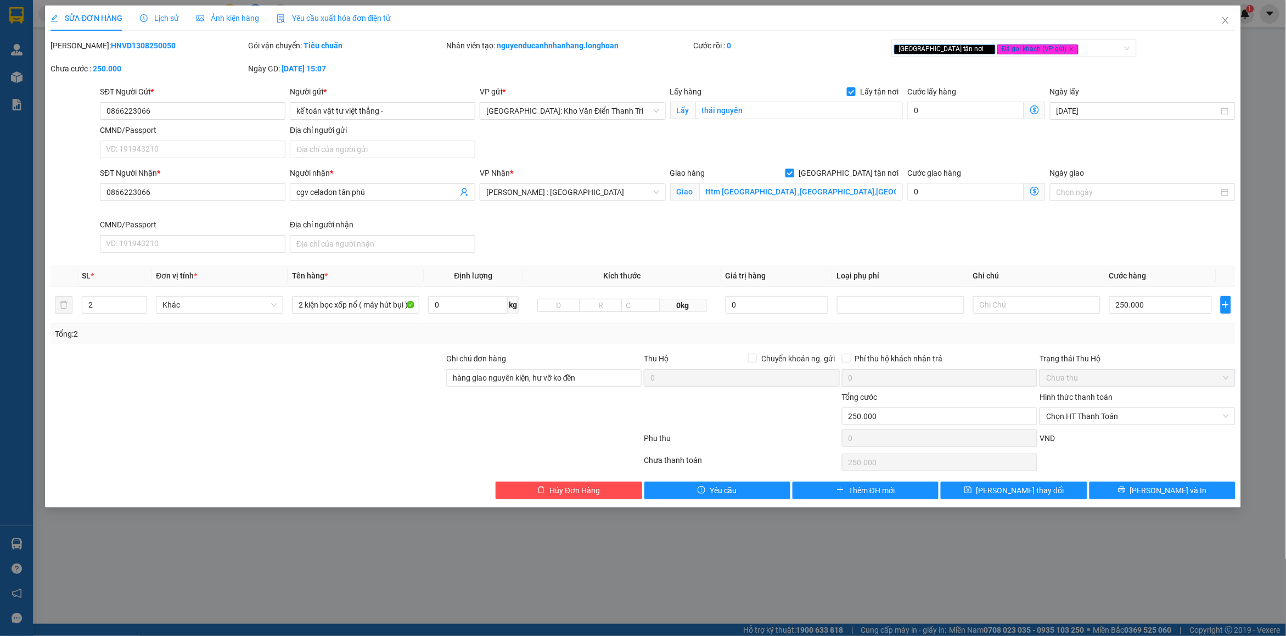
drag, startPoint x: 76, startPoint y: 45, endPoint x: 161, endPoint y: 44, distance: 85.1
click at [161, 44] on div "[PERSON_NAME]: HNVD1308250050" at bounding box center [147, 46] width 195 height 12
copy b "HNVD1308250050"
click at [1231, 25] on span "Close" at bounding box center [1225, 20] width 31 height 31
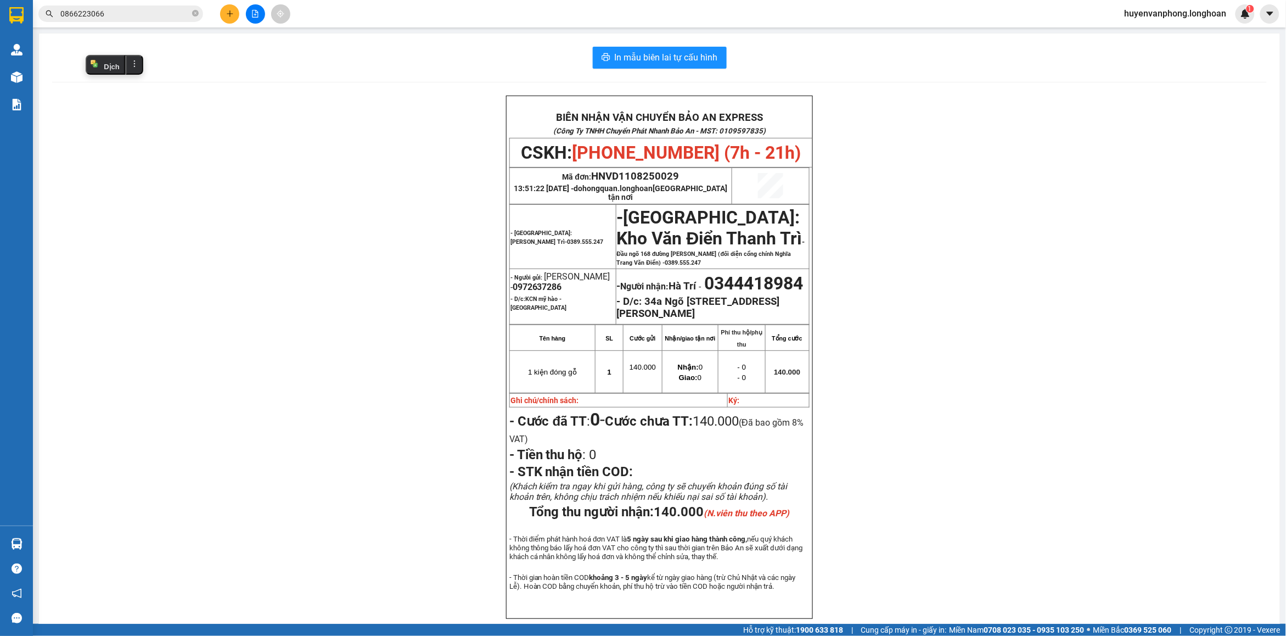
click at [168, 14] on input "0866223066" at bounding box center [125, 14] width 130 height 12
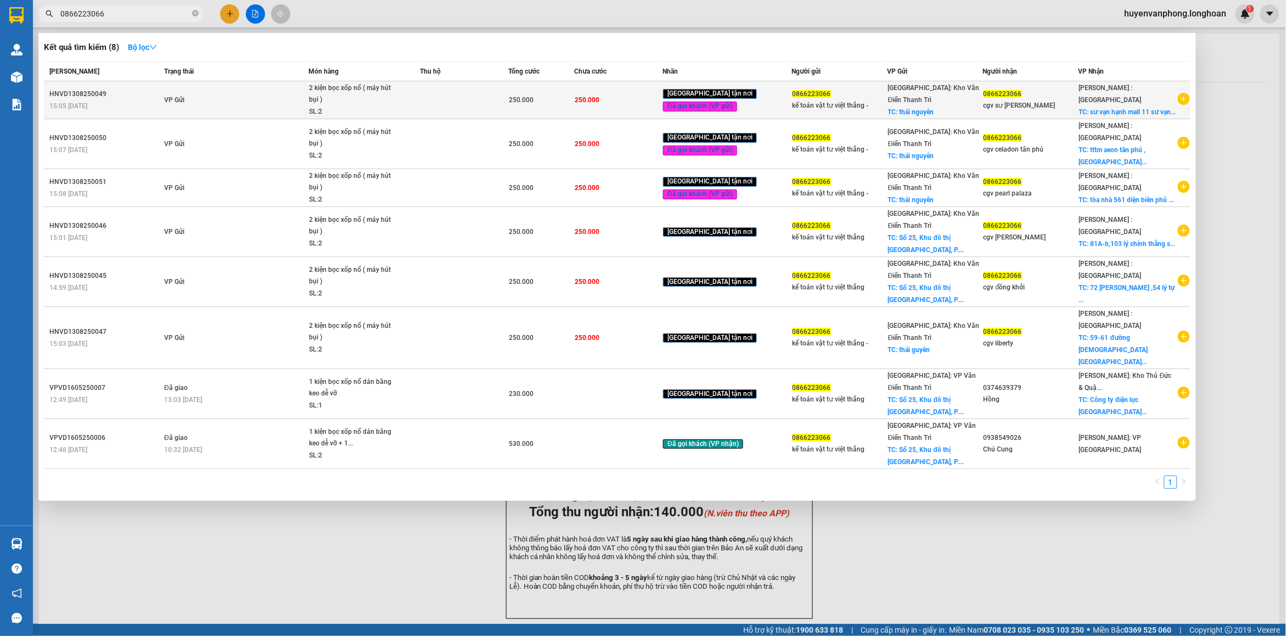
click at [223, 95] on td "VP Gửi" at bounding box center [234, 100] width 147 height 38
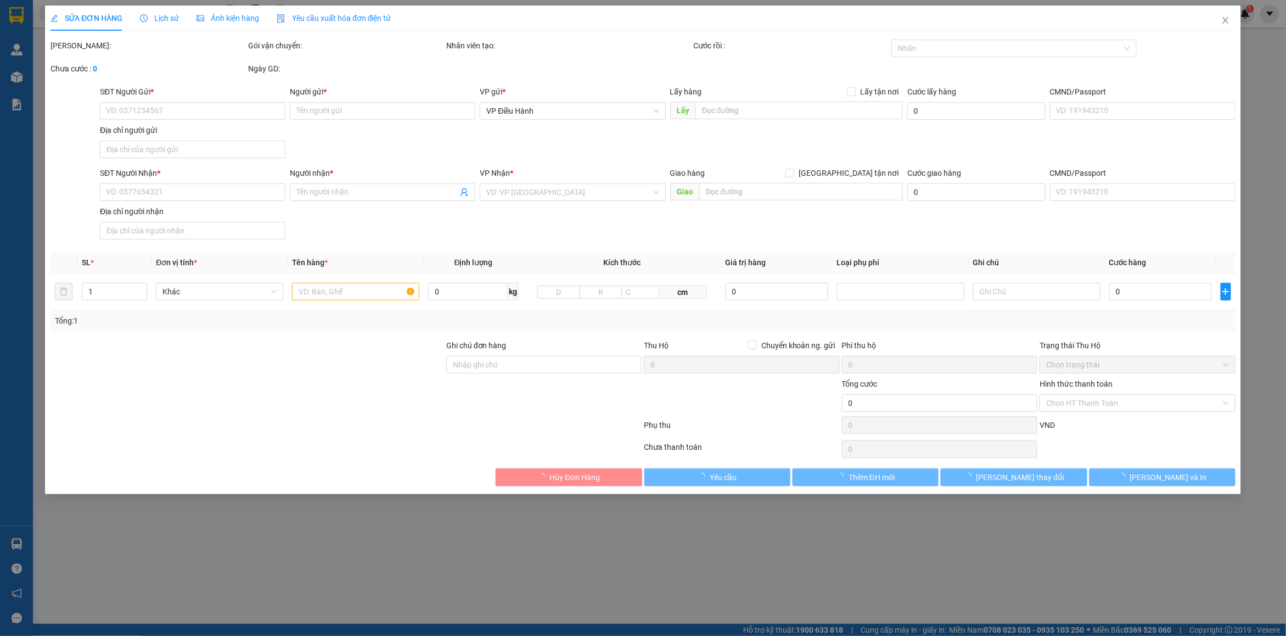
type input "0866223066"
type input "kế toán vật tư việt thắng -"
checkbox input "true"
type input "thái nguyên"
type input "0866223066"
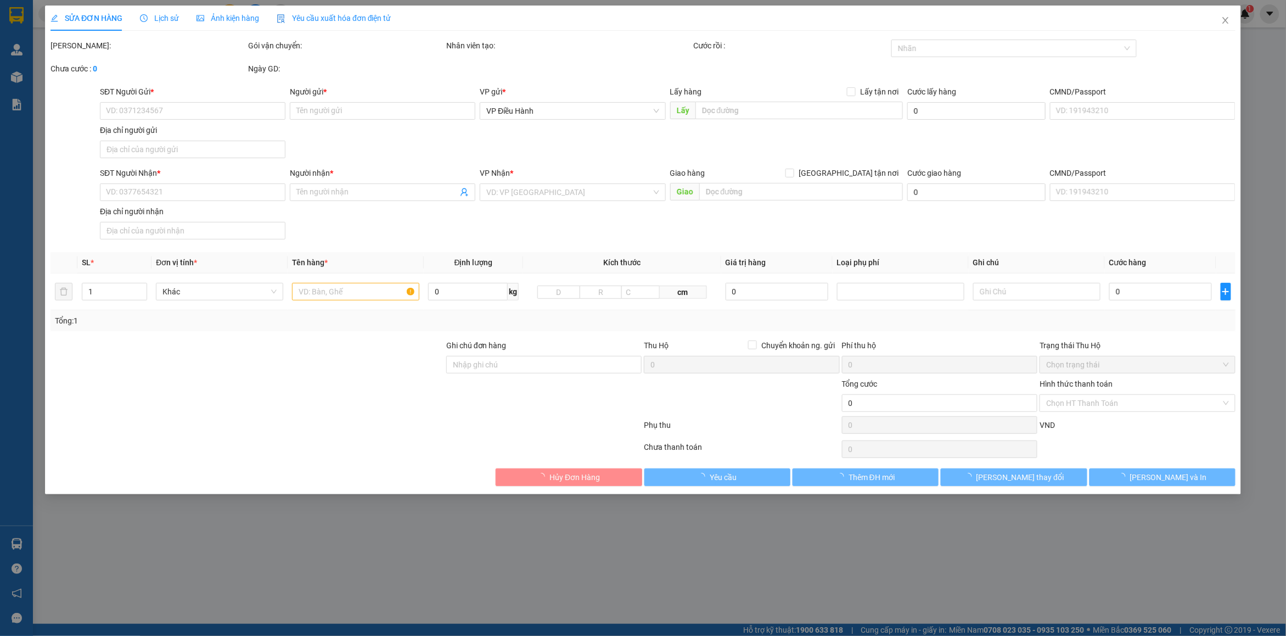
type input "cgv sư [PERSON_NAME]"
checkbox input "true"
type input "sư vạn hạnh mall 11 sư vạn hạnh p12q10 hcm"
type input "hàng giao nguyên kiện, hư vỡ ko đền"
type input "250.000"
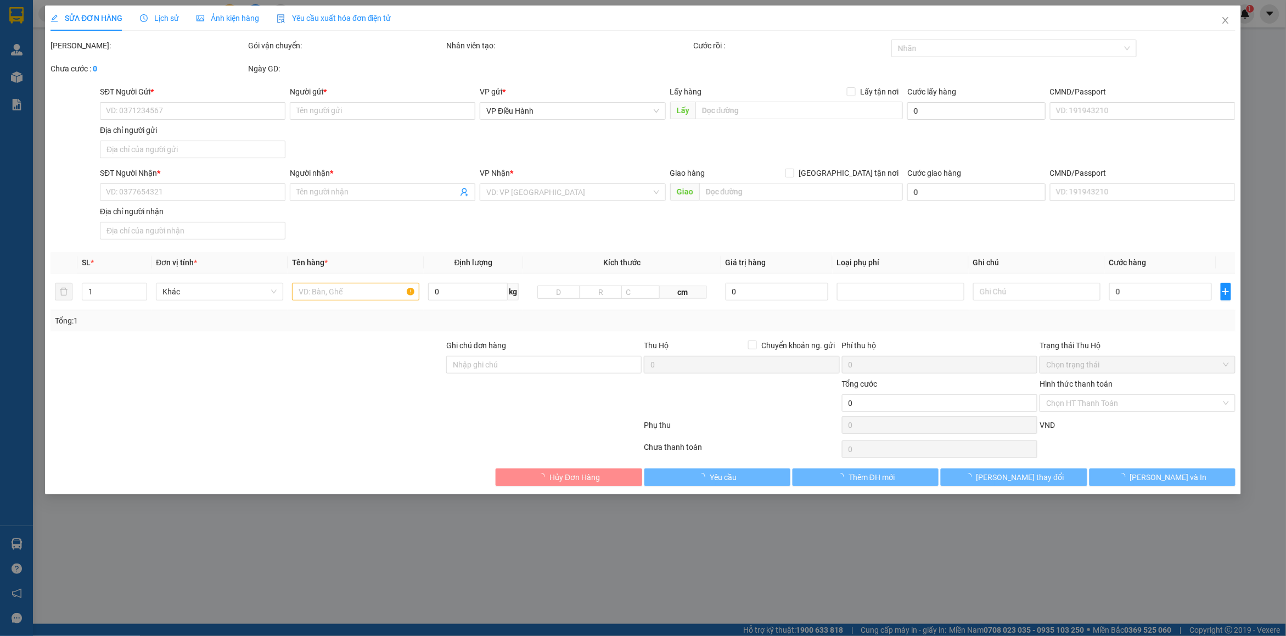
type input "250.000"
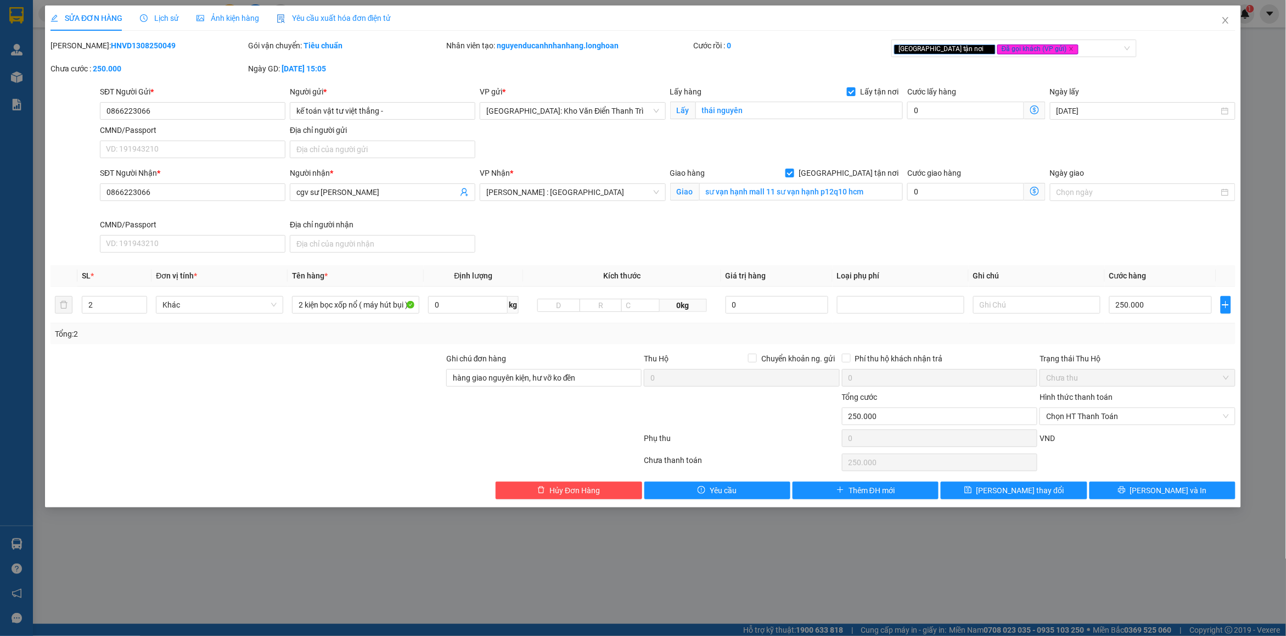
click at [111, 47] on b "HNVD1308250049" at bounding box center [143, 45] width 65 height 9
copy b "HNVD1308250049"
click at [1221, 23] on icon "close" at bounding box center [1225, 20] width 9 height 9
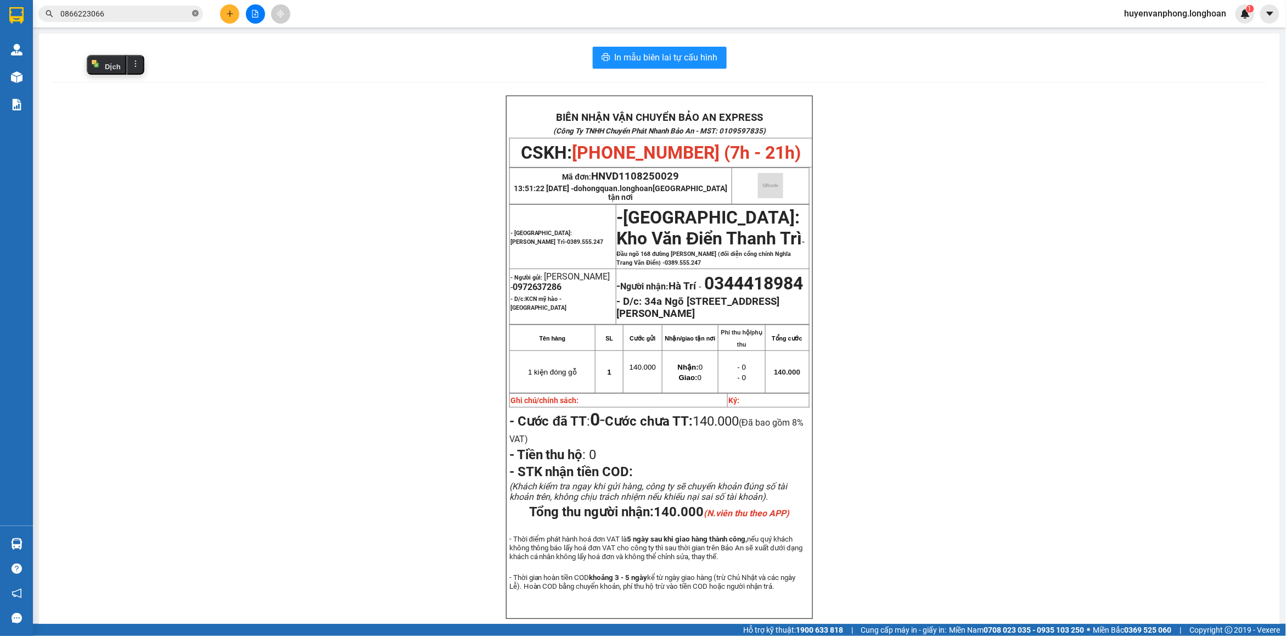
drag, startPoint x: 192, startPoint y: 13, endPoint x: 118, endPoint y: 16, distance: 74.2
click at [191, 13] on span "0866223066" at bounding box center [120, 13] width 165 height 16
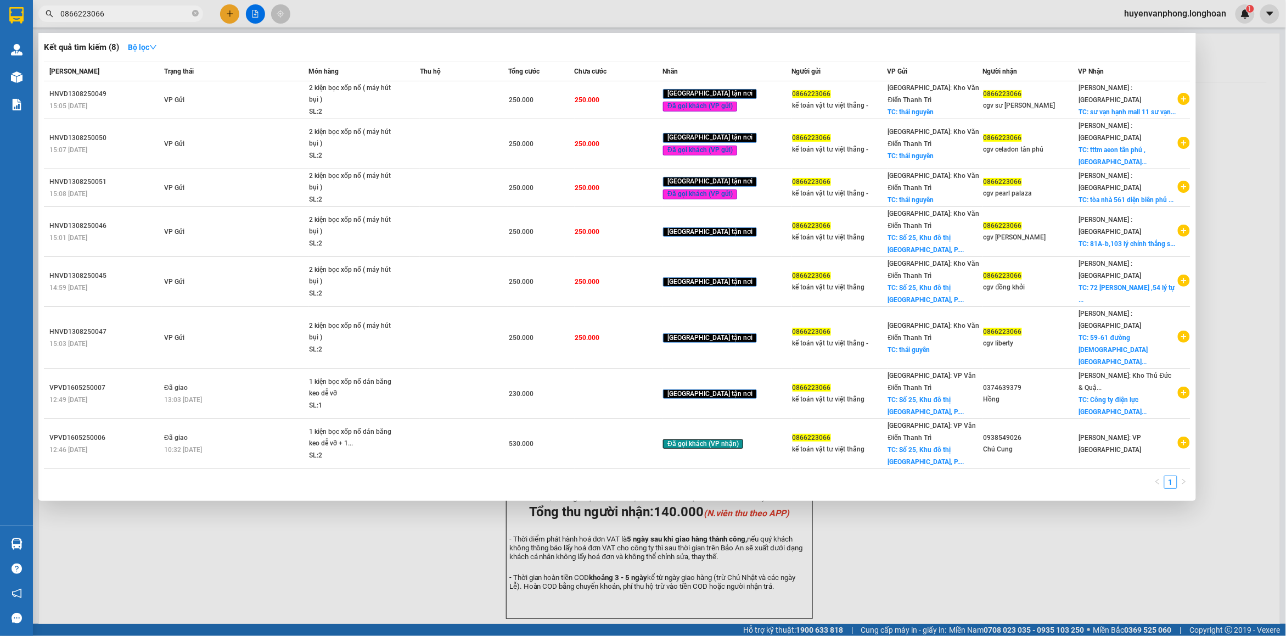
click at [118, 16] on input "0866223066" at bounding box center [125, 14] width 130 height 12
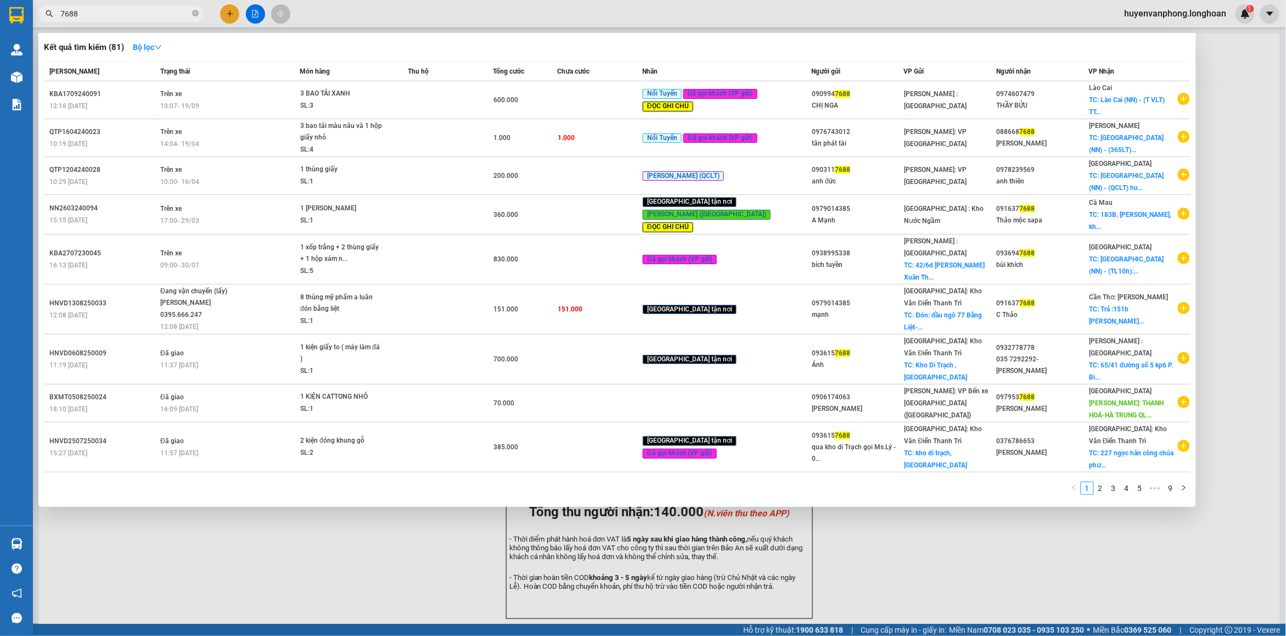
click at [59, 11] on span "7688" at bounding box center [120, 13] width 165 height 16
click at [89, 14] on input "7688" at bounding box center [125, 14] width 130 height 12
click at [61, 11] on input "7688" at bounding box center [125, 14] width 130 height 12
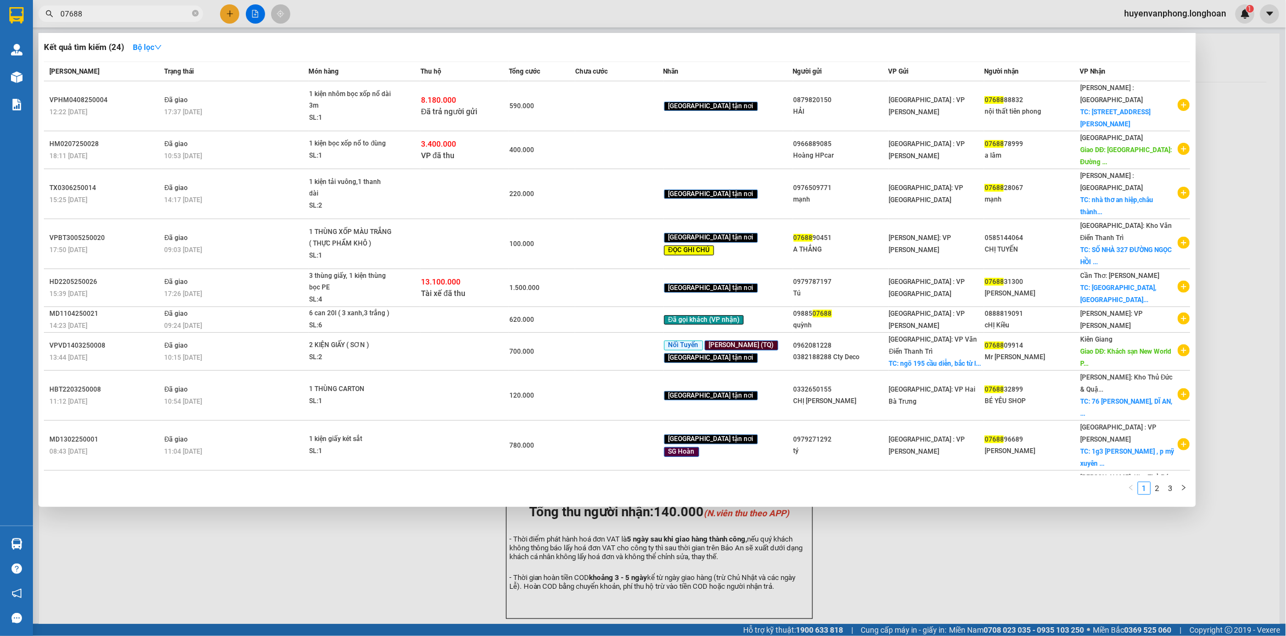
type input "07688"
drag, startPoint x: 196, startPoint y: 12, endPoint x: 187, endPoint y: 13, distance: 9.9
click at [196, 13] on icon "close-circle" at bounding box center [195, 13] width 7 height 7
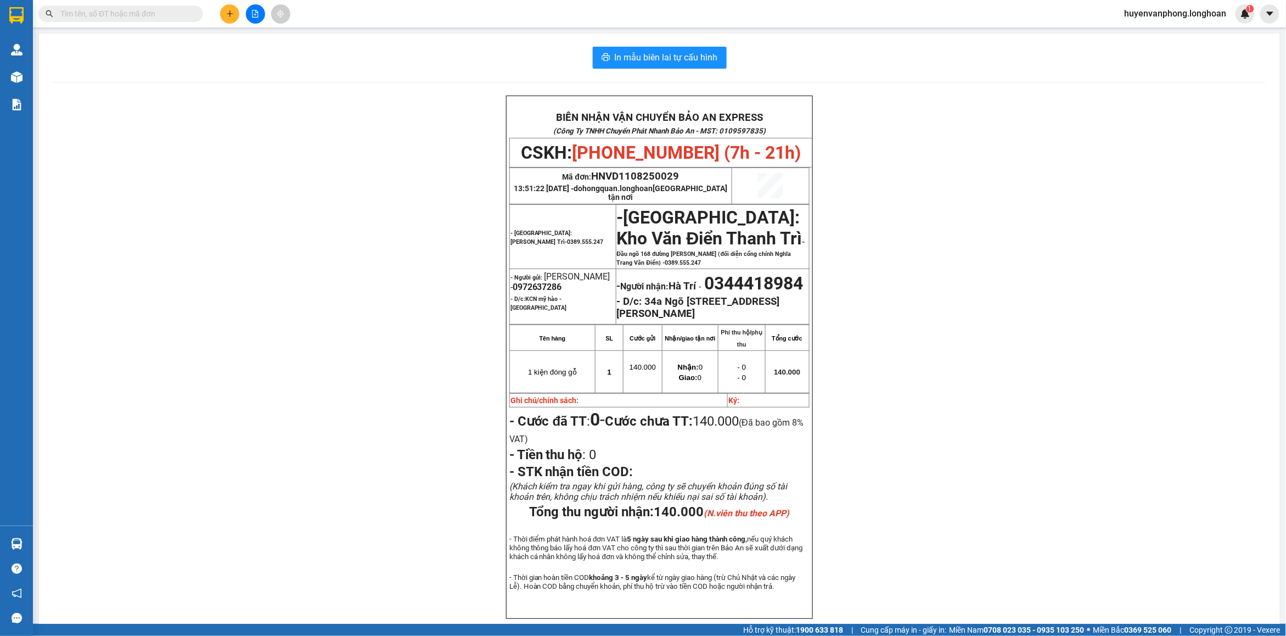
click at [178, 13] on input "text" at bounding box center [125, 14] width 130 height 12
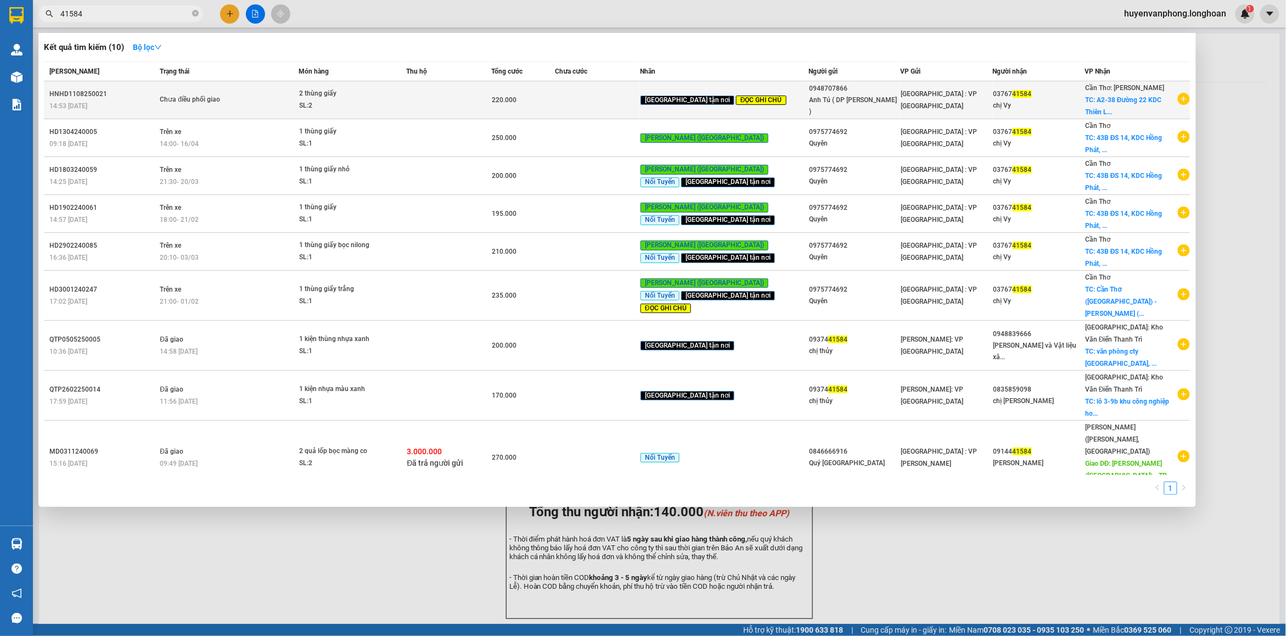
type input "41584"
click at [381, 103] on div "SL: 2" at bounding box center [340, 106] width 82 height 12
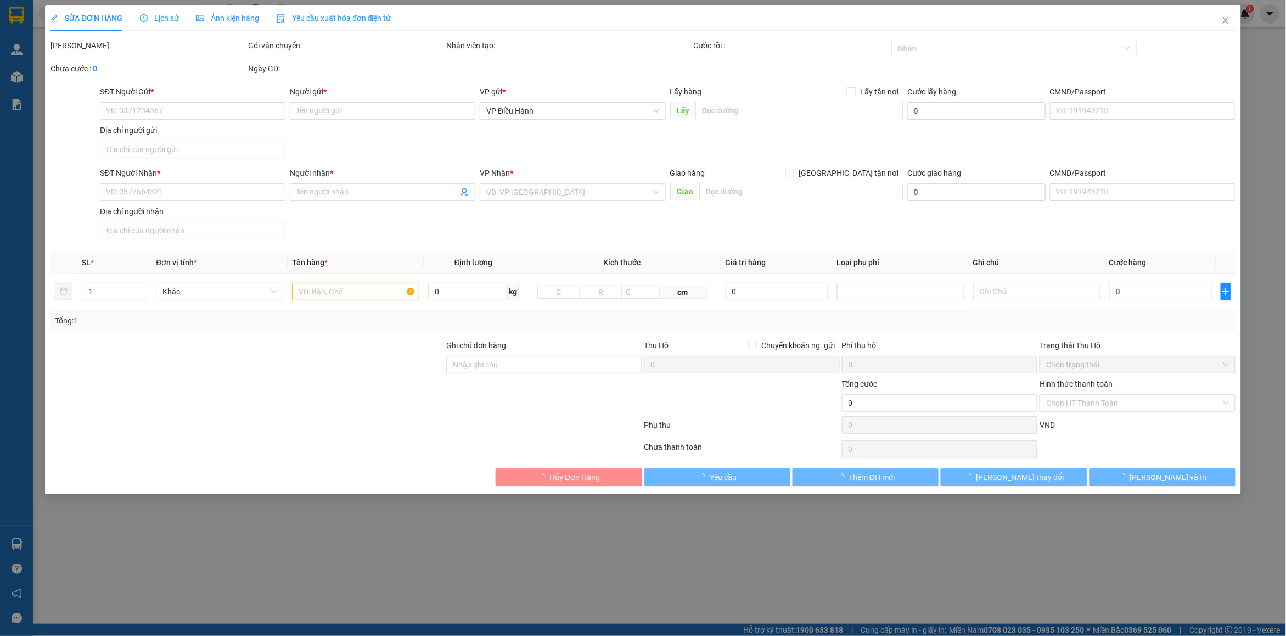
type input "0948707866"
type input "Anh Tú ( DP [PERSON_NAME] )"
type input "0376741584"
type input "chị Vy"
checkbox input "true"
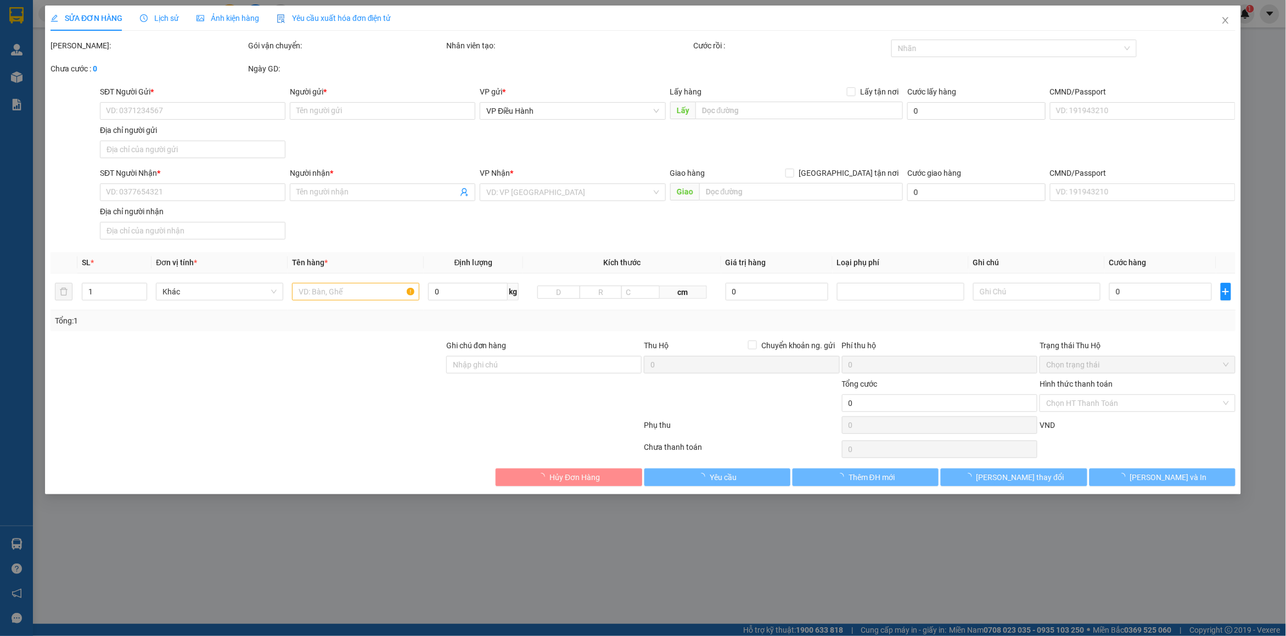
type input "A2-38 Đường 22 KDC [GEOGRAPHIC_DATA], [GEOGRAPHIC_DATA], [GEOGRAPHIC_DATA] A, […"
type input "NHẬN TẠI KHO, KHÔNG CẦN GIAO"
type input "220.000"
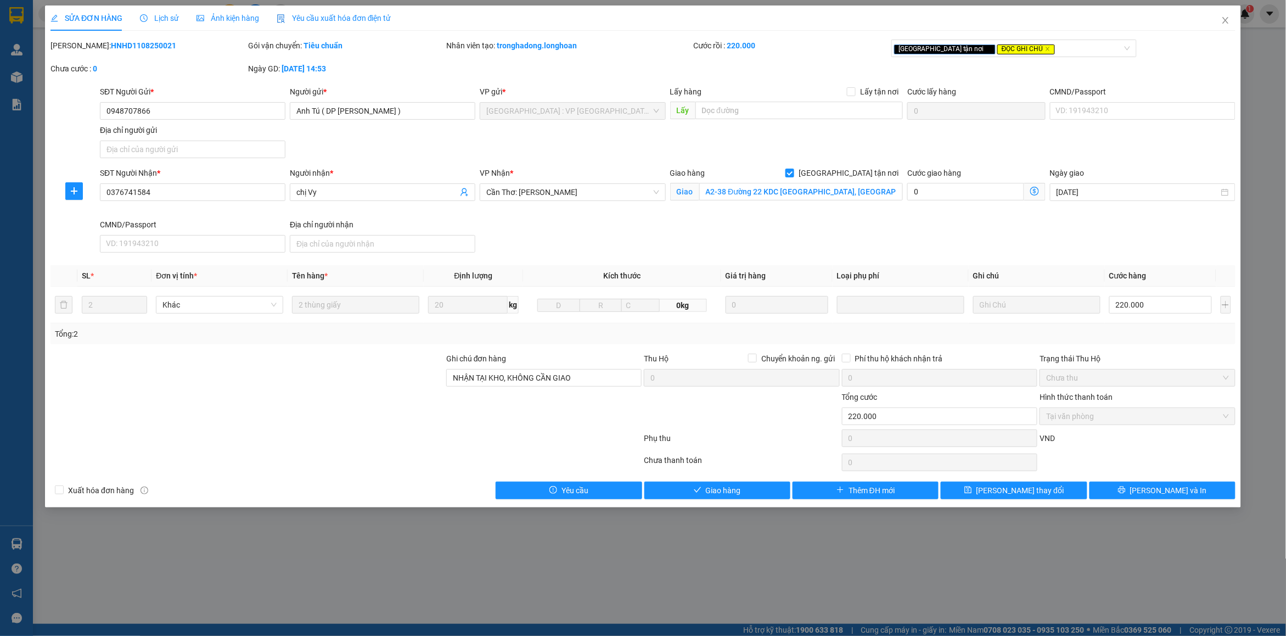
click at [111, 47] on b "HNHD1108250021" at bounding box center [143, 45] width 65 height 9
copy b "HNHD1108250021"
drag, startPoint x: 1228, startPoint y: 26, endPoint x: 501, endPoint y: 15, distance: 727.2
click at [1224, 26] on span "Close" at bounding box center [1225, 20] width 31 height 31
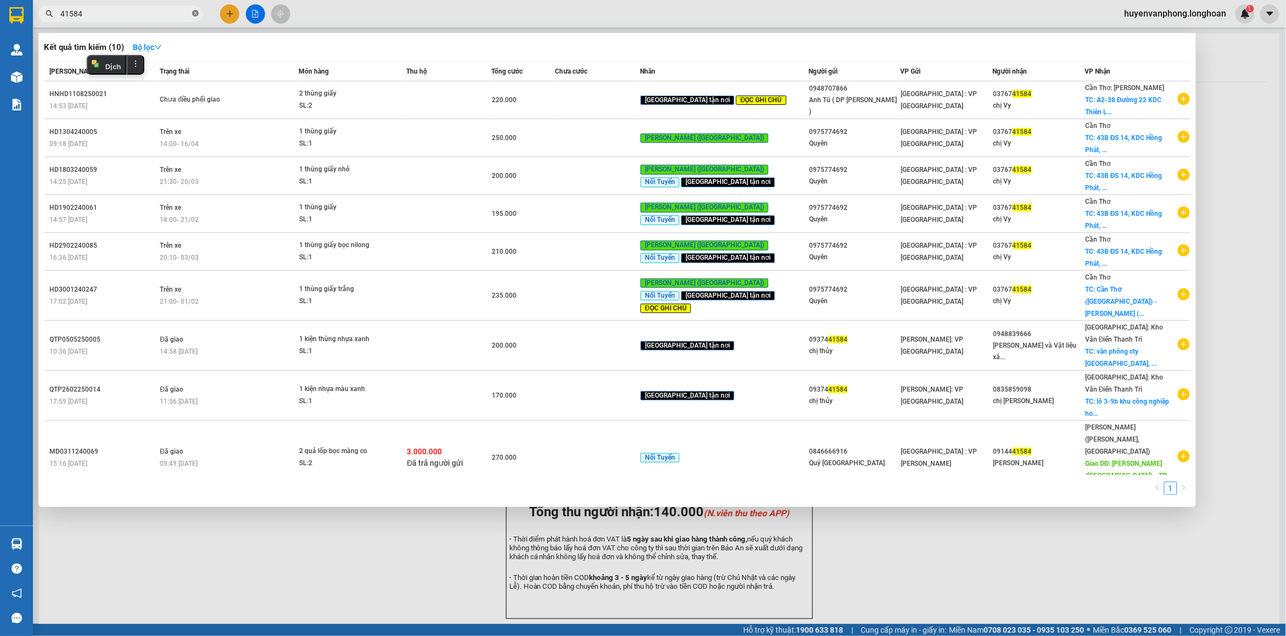
click at [194, 14] on icon "close-circle" at bounding box center [195, 13] width 7 height 7
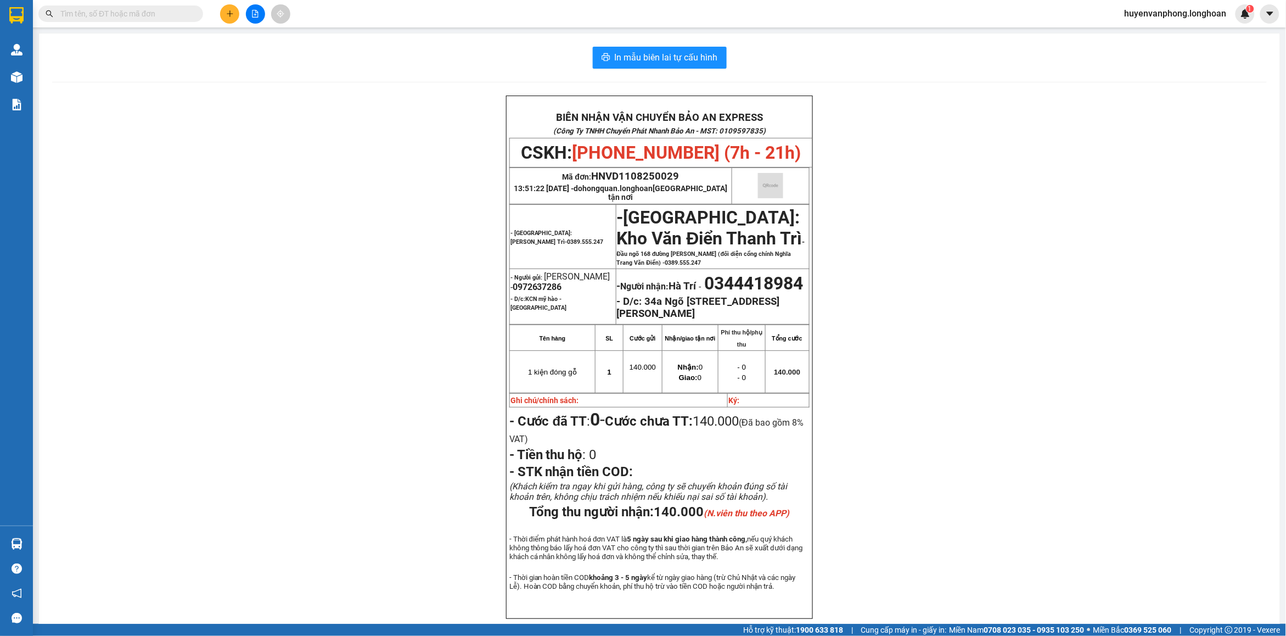
click at [132, 12] on input "text" at bounding box center [125, 14] width 130 height 12
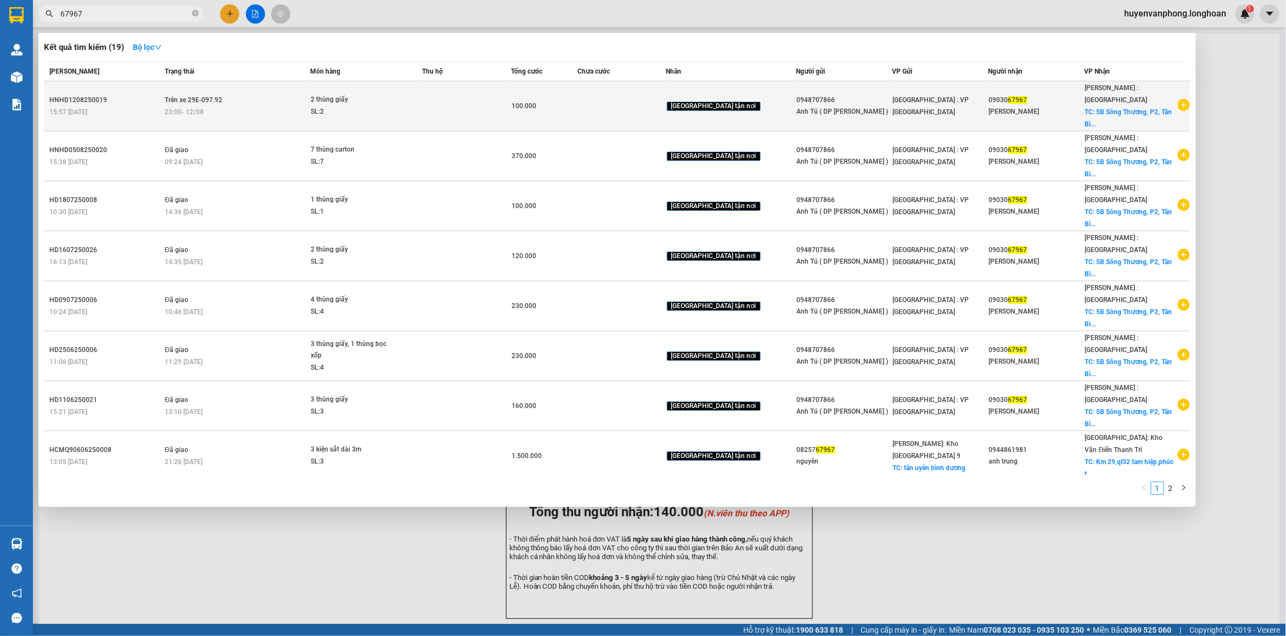
type input "67967"
click at [297, 106] on div "23:00 [DATE]" at bounding box center [237, 112] width 144 height 12
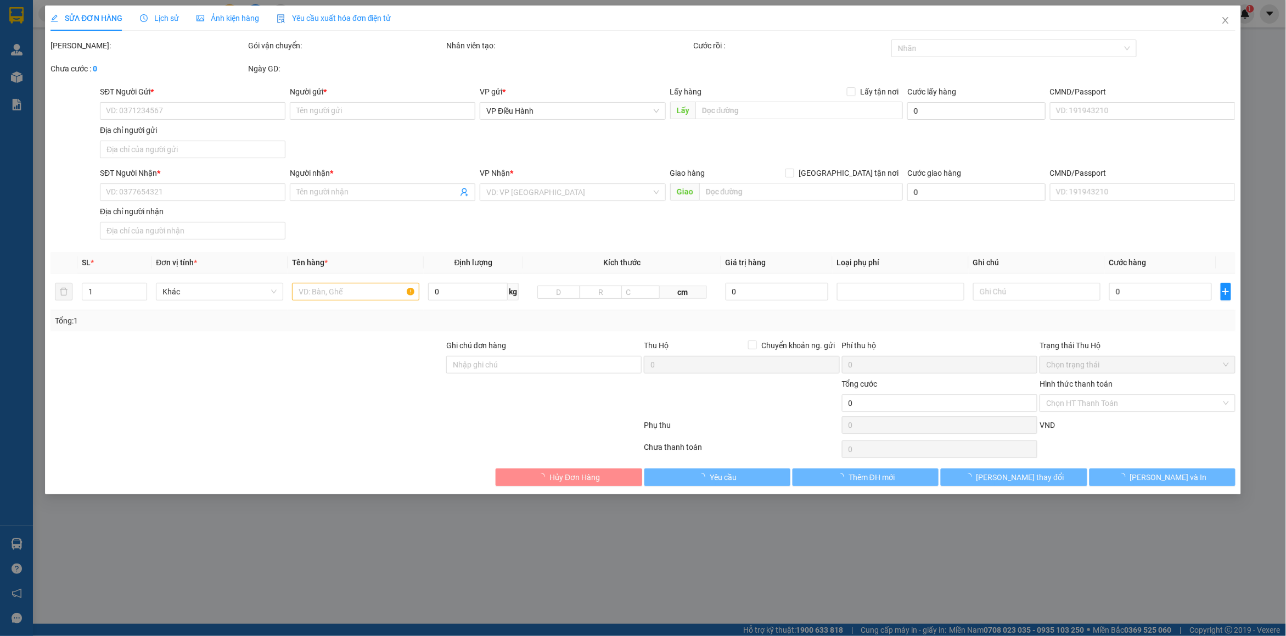
type input "0948707866"
type input "Anh Tú ( DP [PERSON_NAME] )"
type input "0903067967"
type input "[PERSON_NAME]"
checkbox input "true"
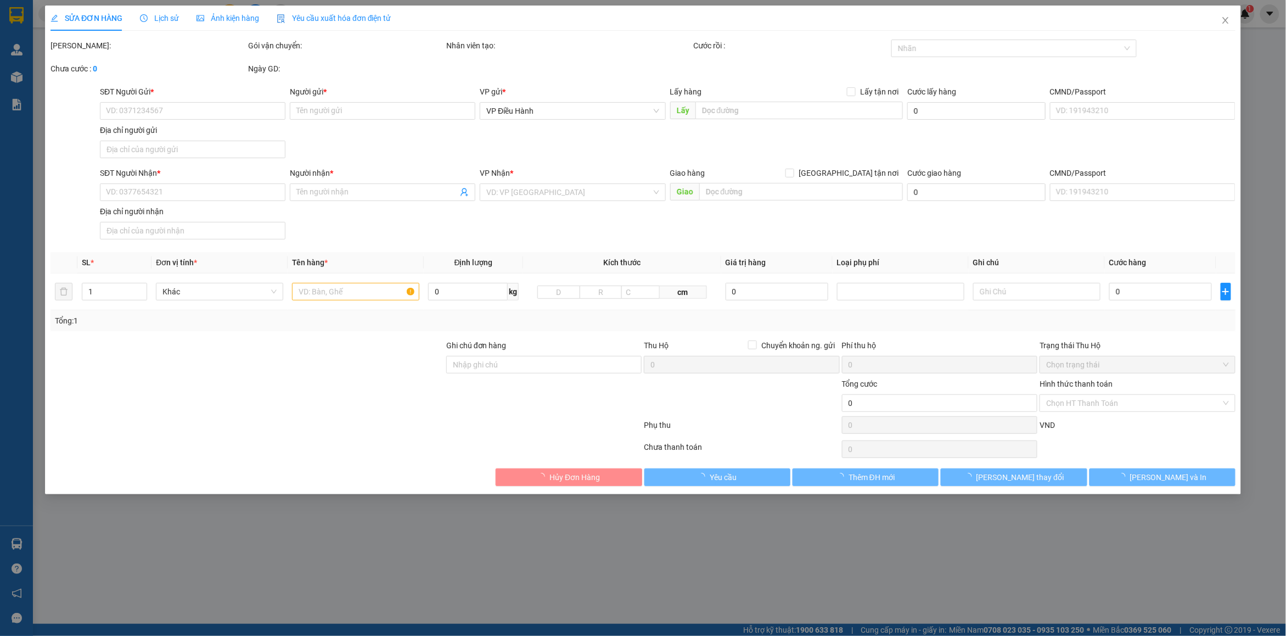
type input "5B Sông Thương, P2, [GEOGRAPHIC_DATA]"
type input "100.000"
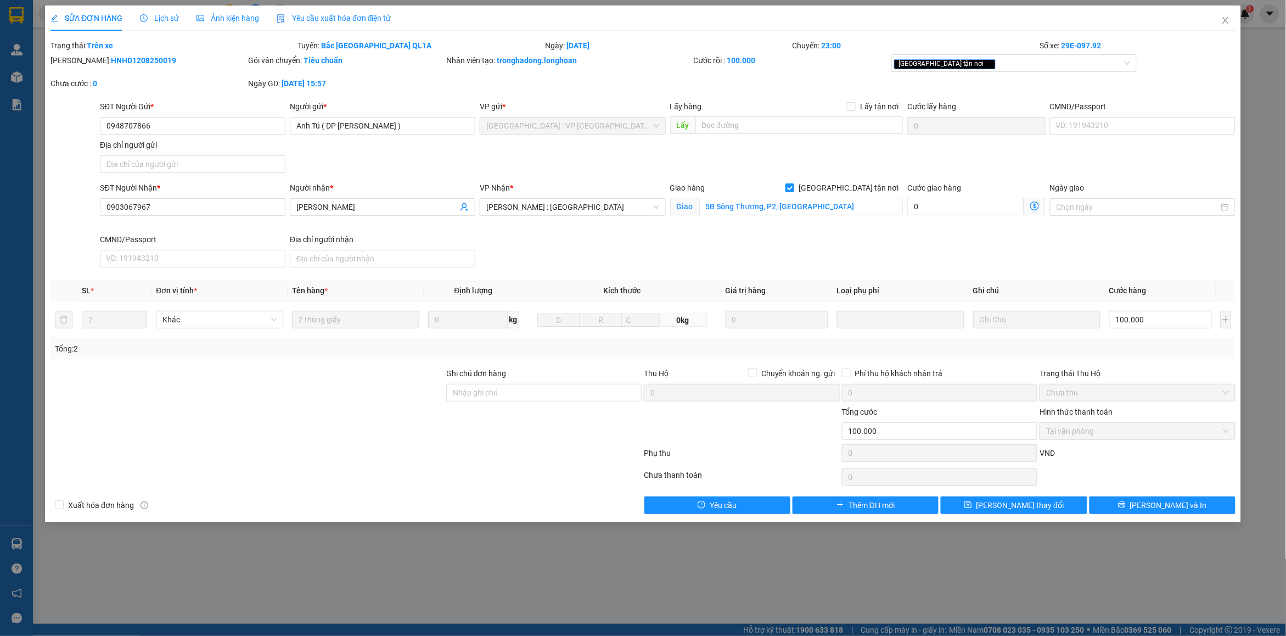
click at [99, 54] on div "[PERSON_NAME]: HNHD1208250019" at bounding box center [147, 60] width 195 height 12
click at [111, 64] on b "HNHD1208250019" at bounding box center [143, 60] width 65 height 9
copy b "HNHD1208250019"
click at [1231, 18] on span "Close" at bounding box center [1225, 20] width 31 height 31
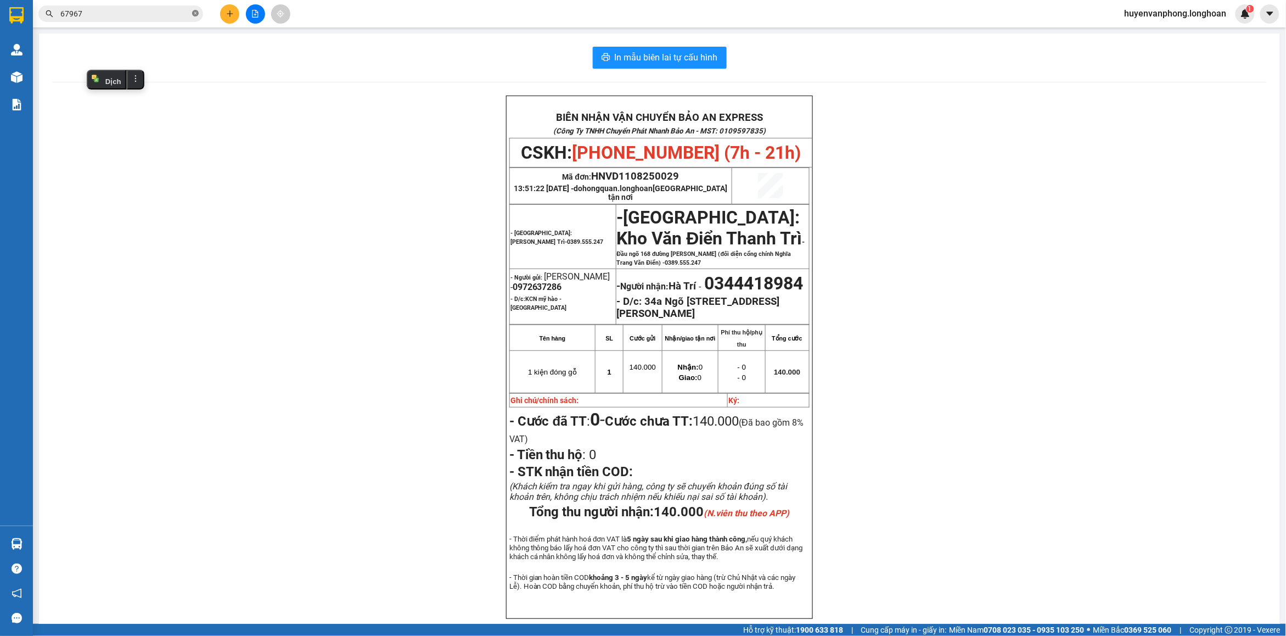
click at [192, 16] on icon "close-circle" at bounding box center [195, 13] width 7 height 7
click at [181, 14] on input "text" at bounding box center [125, 14] width 130 height 12
paste input "0814913958"
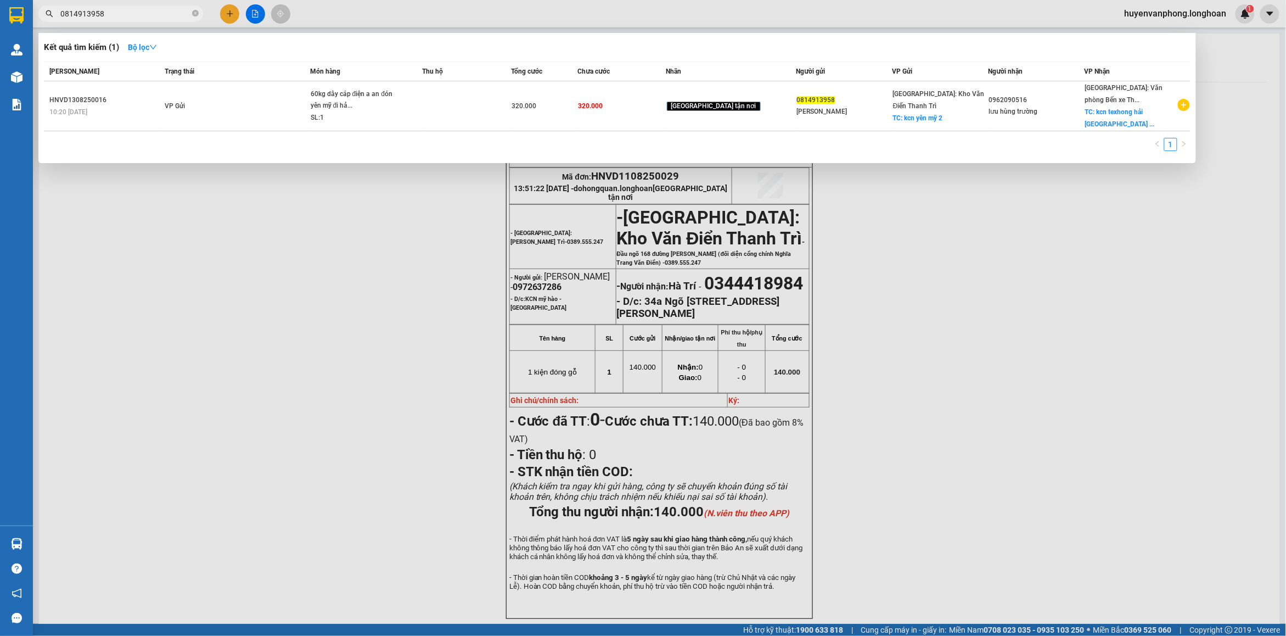
type input "0814913958"
click at [195, 18] on span at bounding box center [195, 14] width 7 height 10
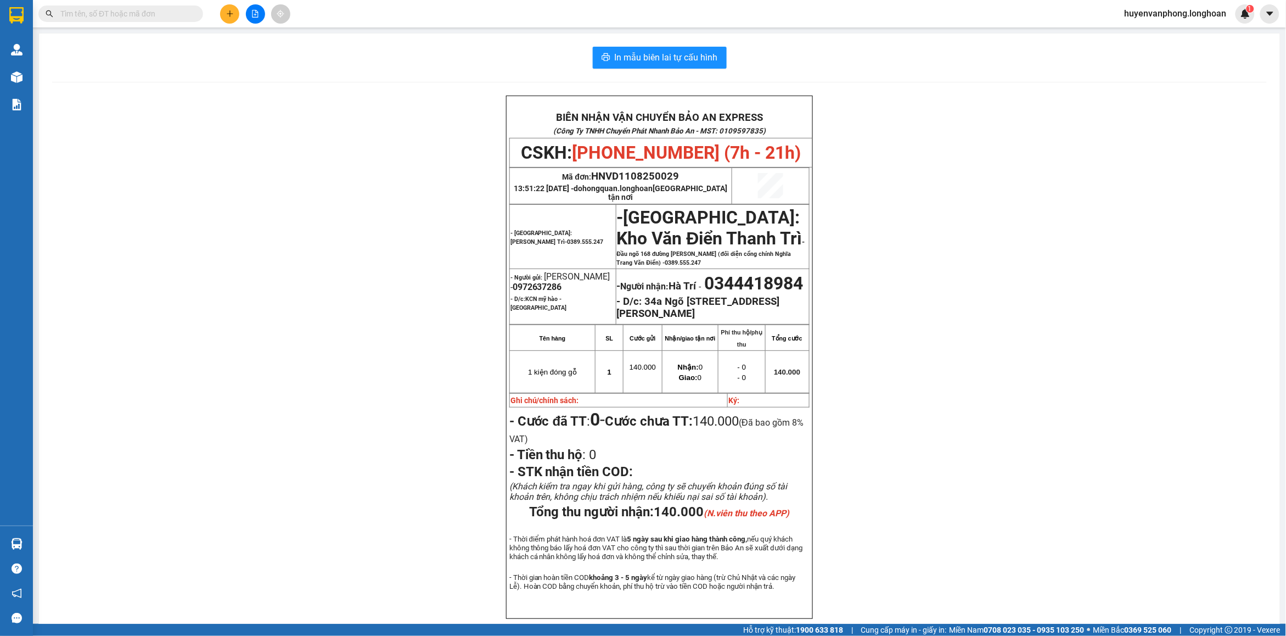
click at [165, 14] on input "text" at bounding box center [125, 14] width 130 height 12
paste input "0942462306"
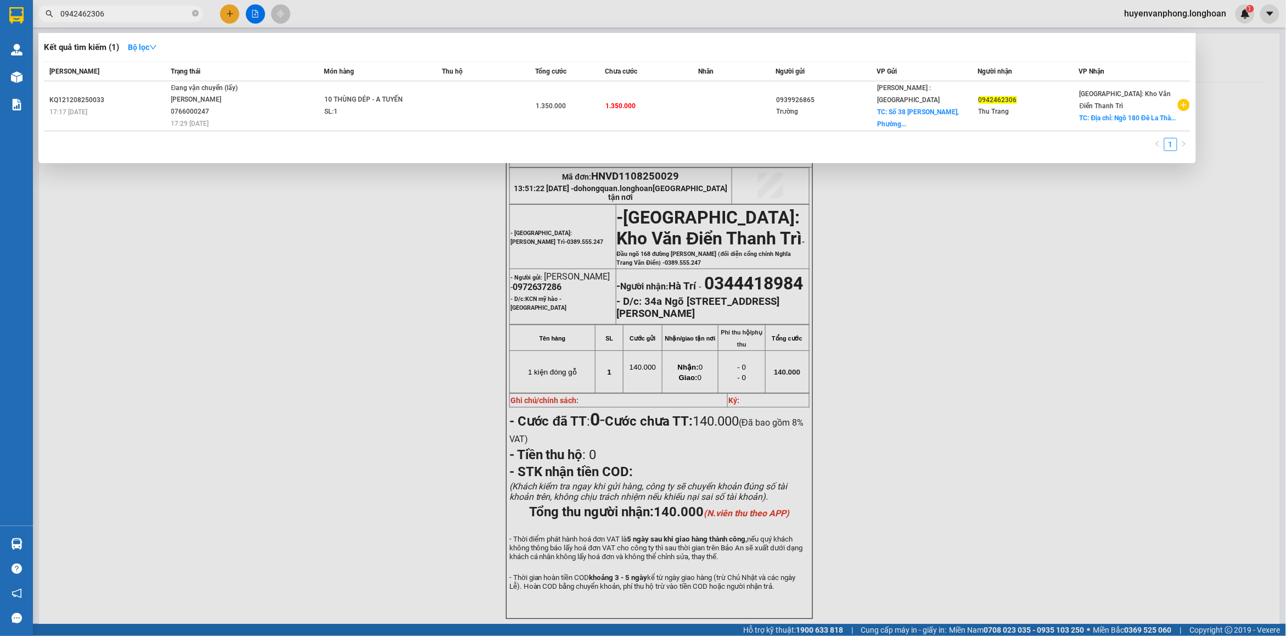
type input "0942462306"
